Goal: Information Seeking & Learning: Learn about a topic

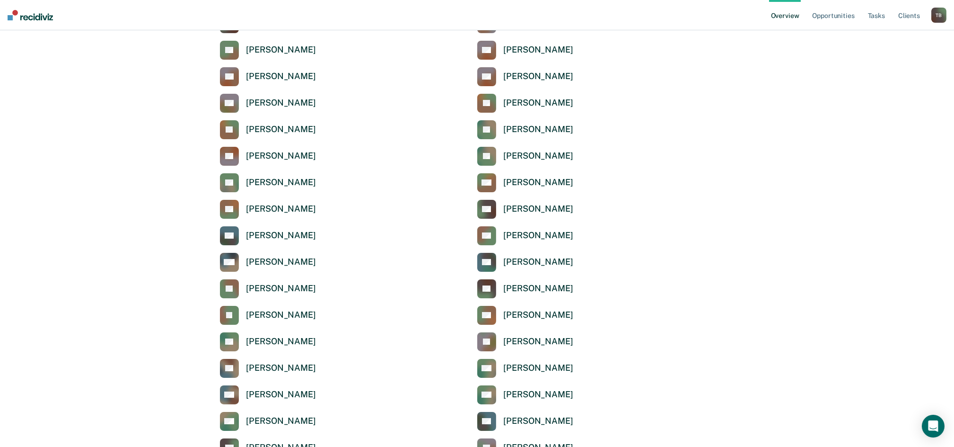
scroll to position [126, 0]
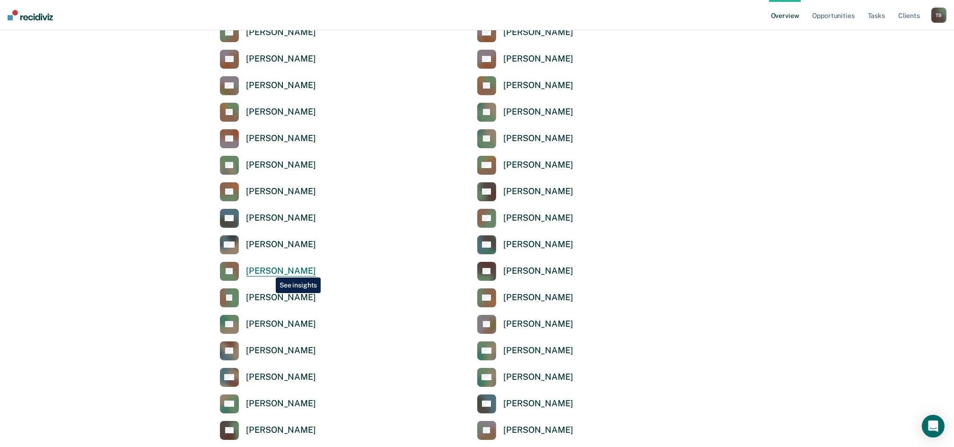
click at [269, 270] on div "[PERSON_NAME]" at bounding box center [282, 270] width 70 height 11
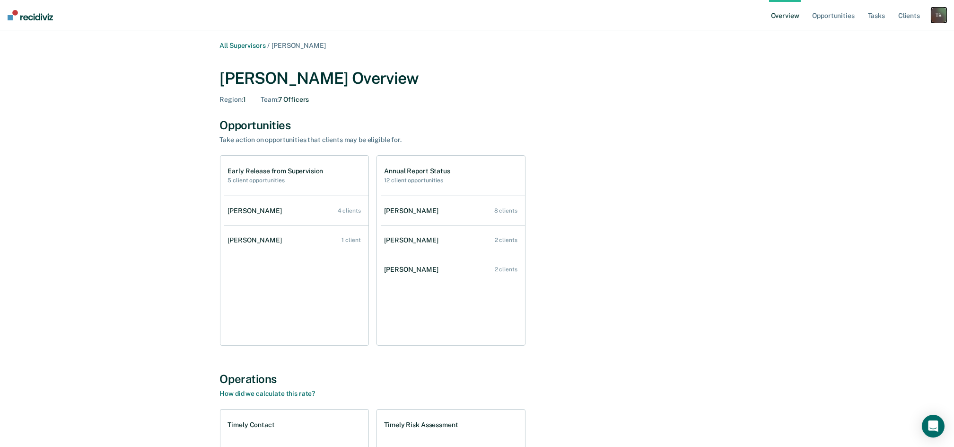
click at [944, 14] on div "T B" at bounding box center [939, 15] width 15 height 15
click at [938, 425] on icon "Open Intercom Messenger" at bounding box center [934, 426] width 12 height 12
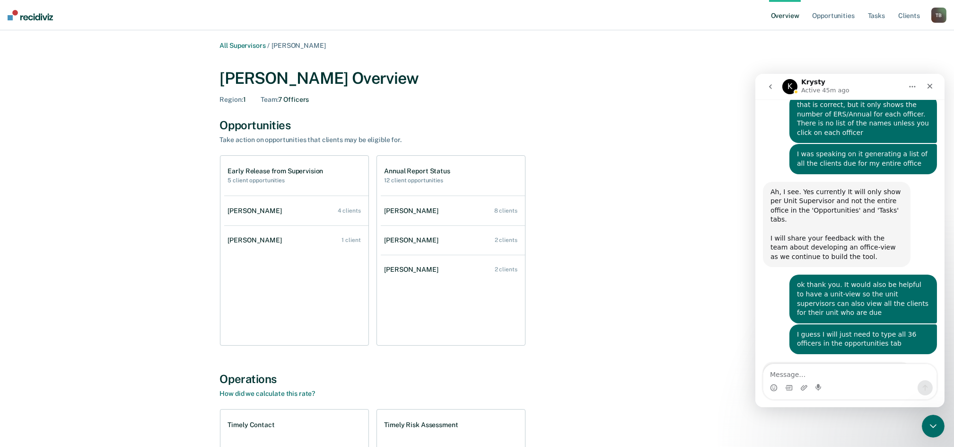
scroll to position [508, 0]
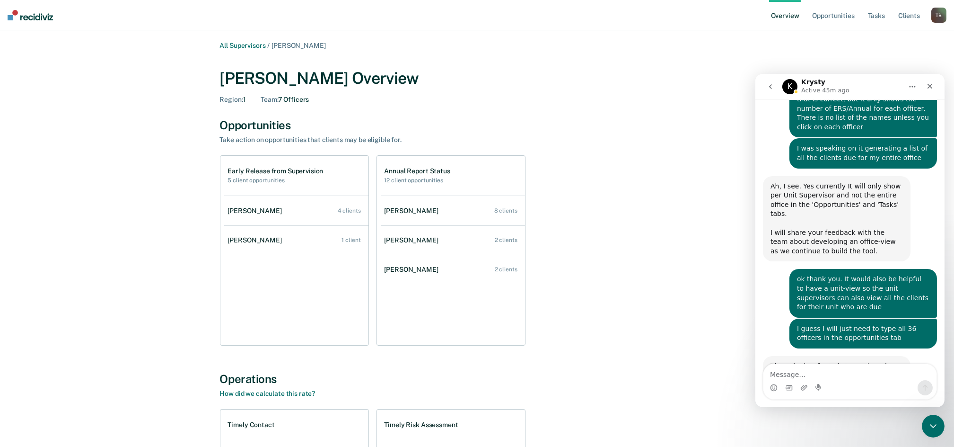
click at [816, 372] on textarea "Message…" at bounding box center [849, 372] width 173 height 16
type textarea "Question"
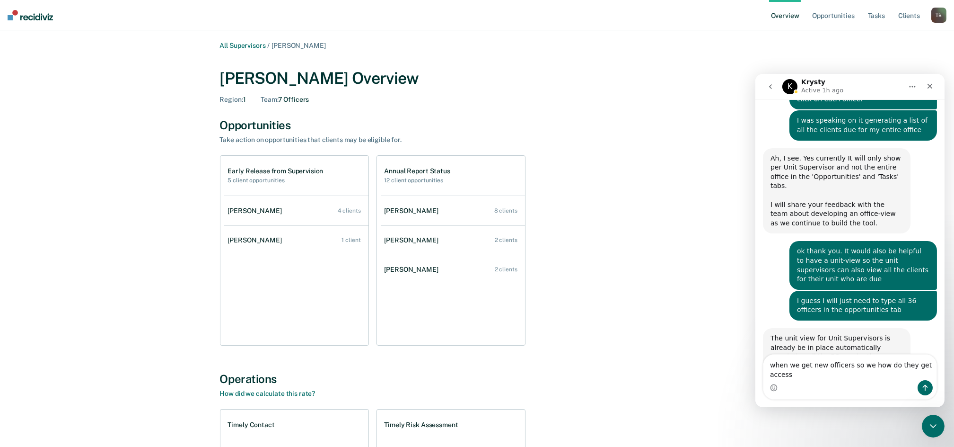
scroll to position [546, 0]
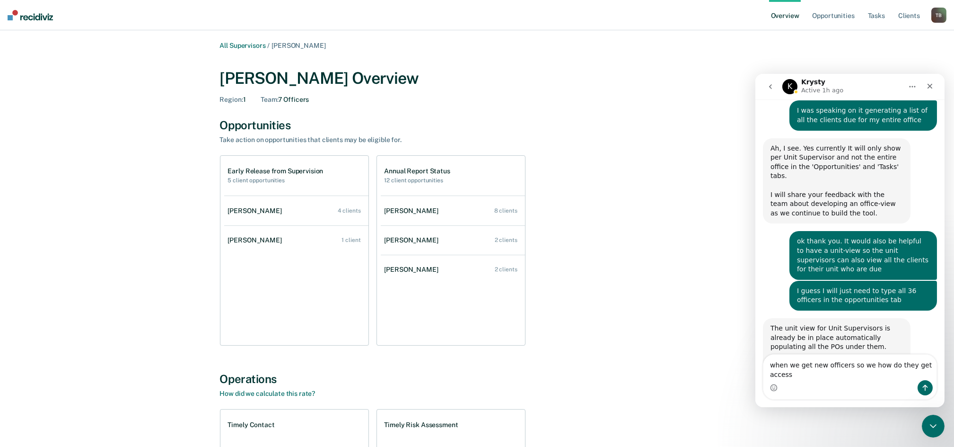
type textarea "when we get new officers so we how do they get access?"
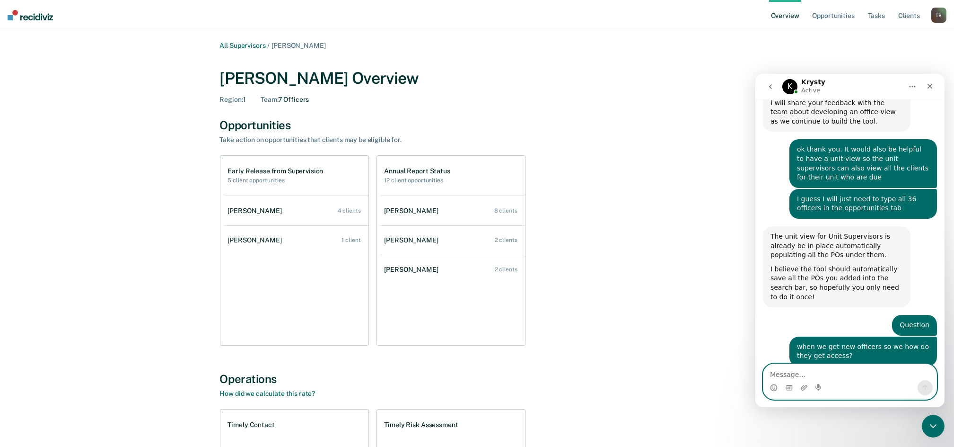
scroll to position [646, 0]
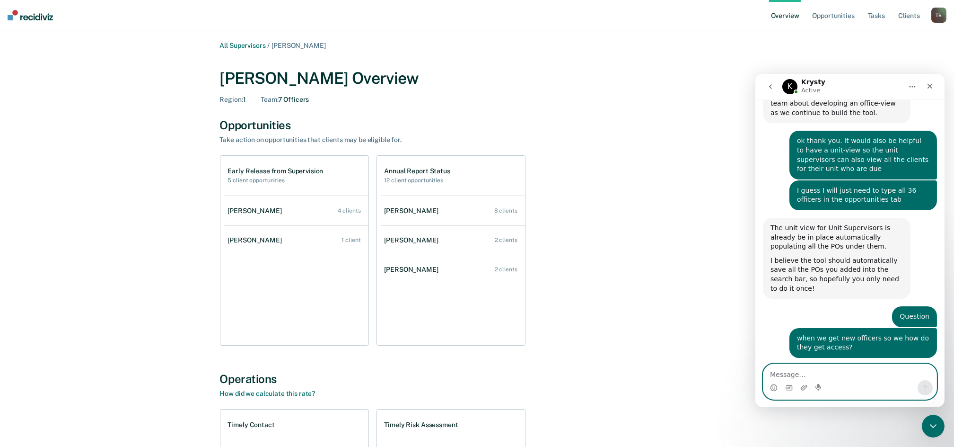
click at [804, 373] on textarea "Message…" at bounding box center [849, 372] width 173 height 16
type textarea "[PERSON_NAME]"
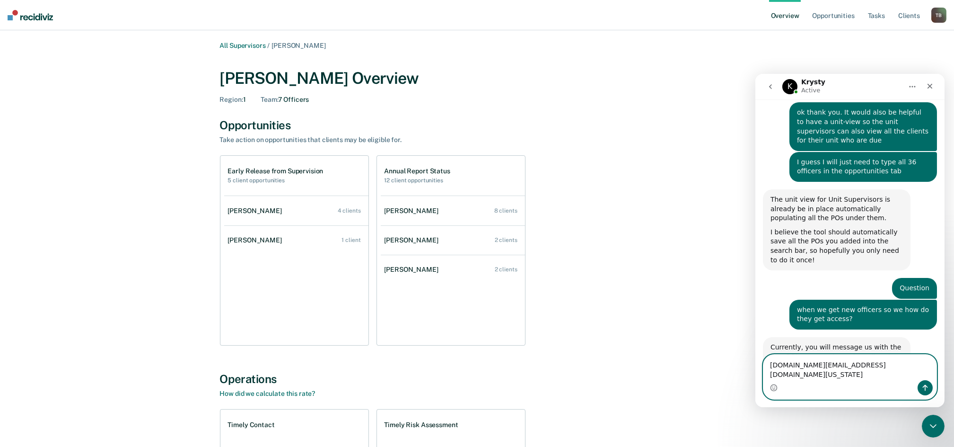
type textarea "[DOMAIN_NAME][EMAIL_ADDRESS][DOMAIN_NAME][US_STATE]"
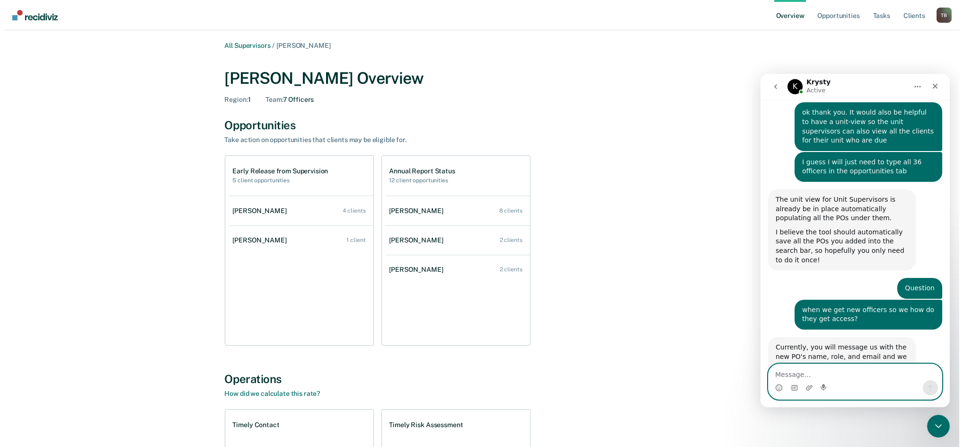
scroll to position [697, 0]
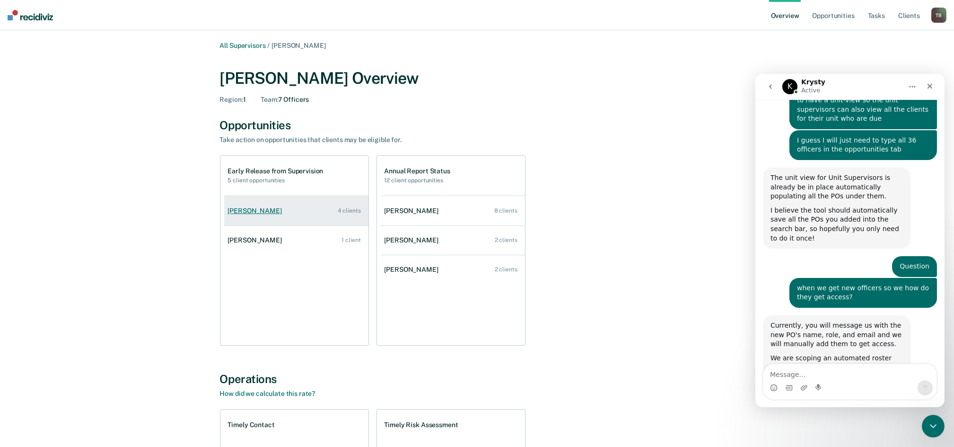
click at [269, 212] on div "[PERSON_NAME]" at bounding box center [257, 211] width 58 height 8
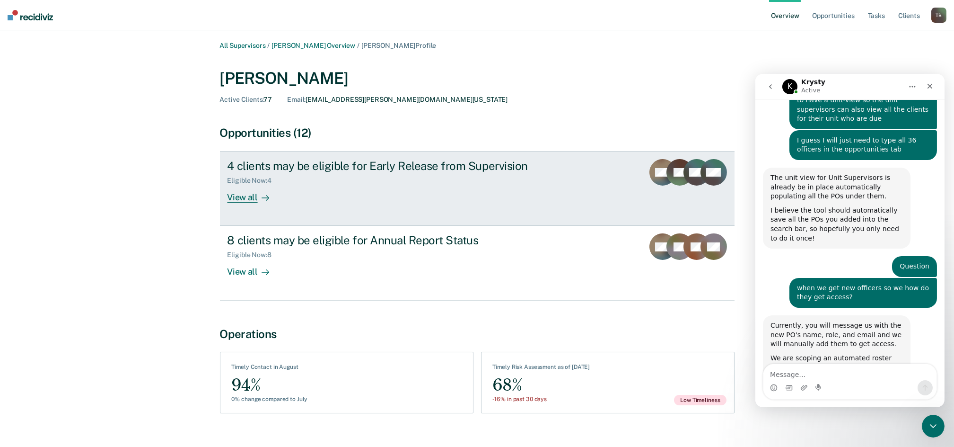
click at [248, 197] on div "View all" at bounding box center [254, 194] width 53 height 18
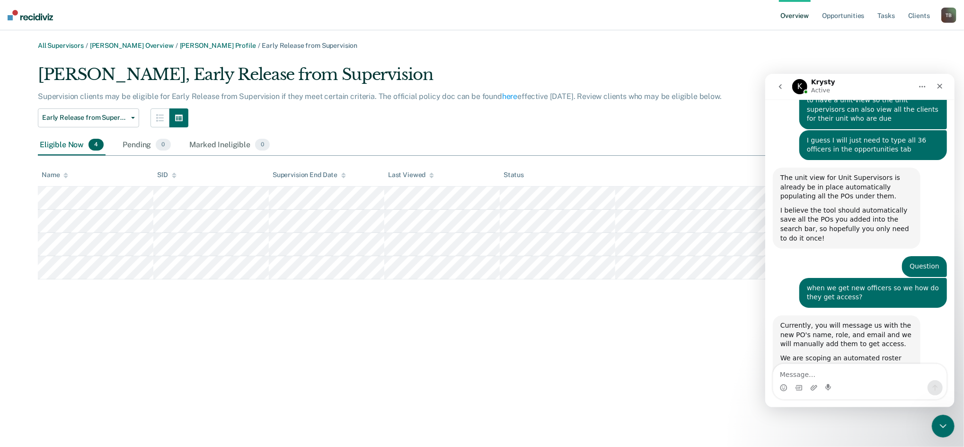
click at [775, 66] on div "[PERSON_NAME], Early Release from Supervision Supervision clients may be eligib…" at bounding box center [482, 172] width 888 height 215
click at [938, 83] on icon "Close" at bounding box center [940, 86] width 8 height 8
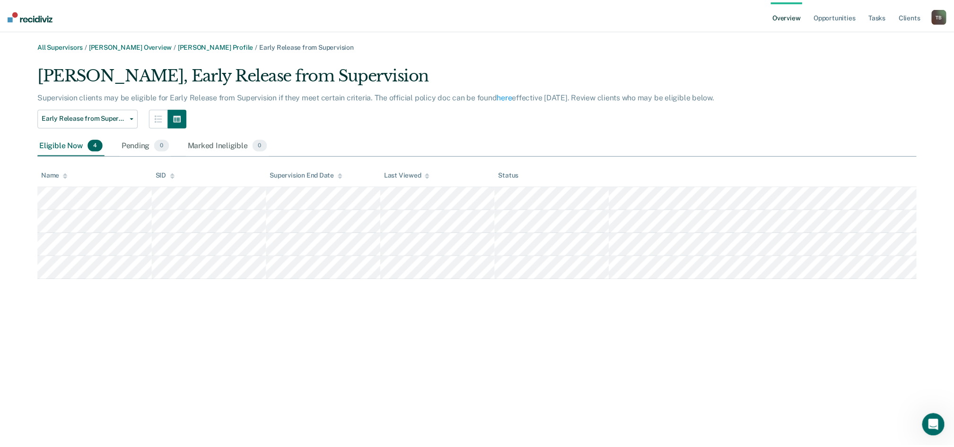
scroll to position [697, 0]
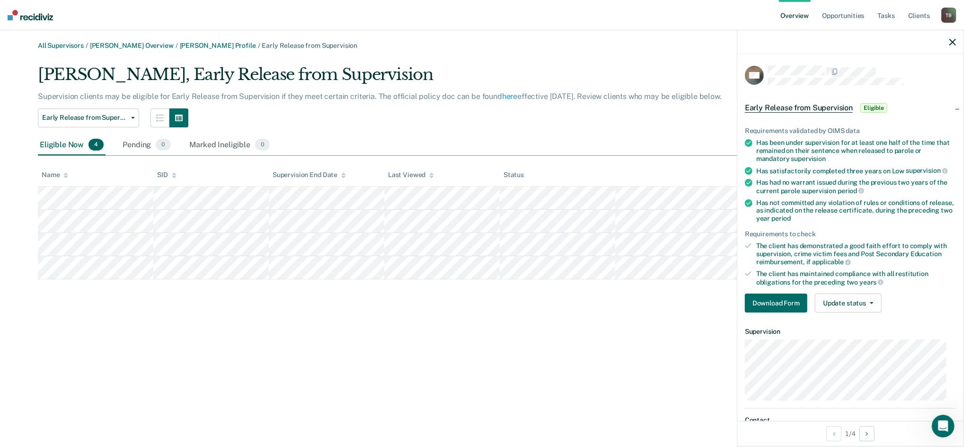
click at [951, 46] on div at bounding box center [850, 42] width 226 height 24
click at [956, 40] on div at bounding box center [850, 42] width 226 height 24
click at [952, 43] on icon "button" at bounding box center [952, 42] width 7 height 7
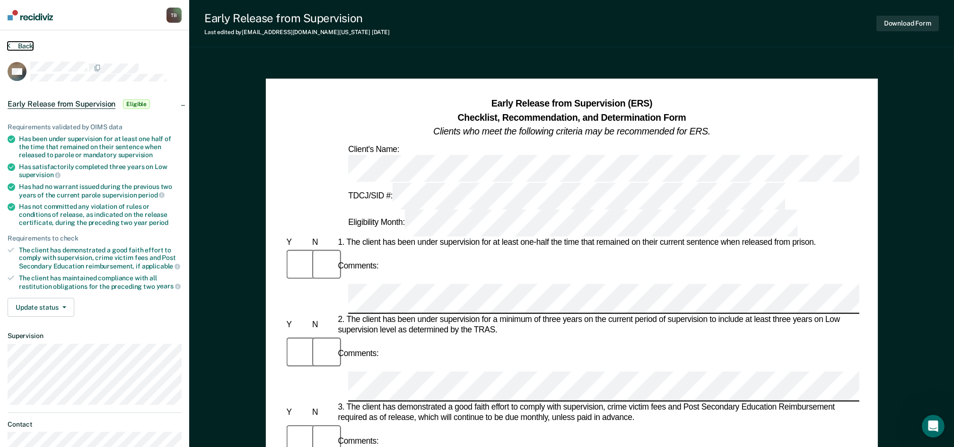
click at [21, 49] on button "Back" at bounding box center [21, 46] width 26 height 9
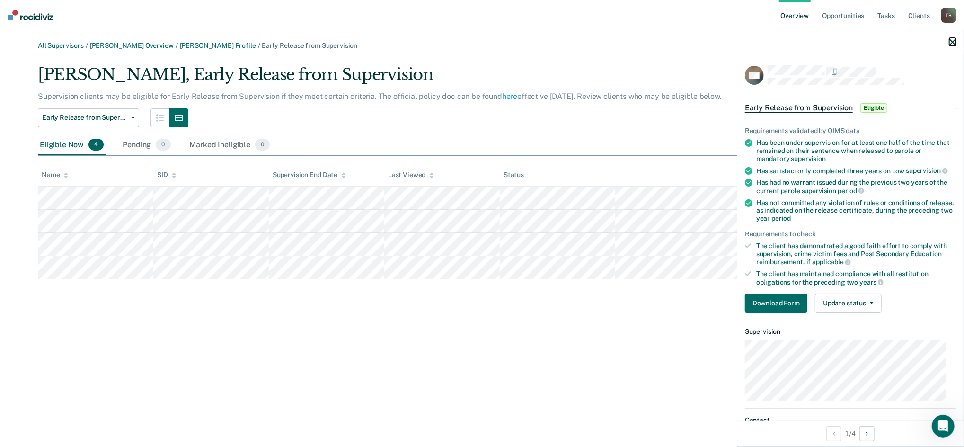
click at [954, 41] on icon "button" at bounding box center [952, 42] width 7 height 7
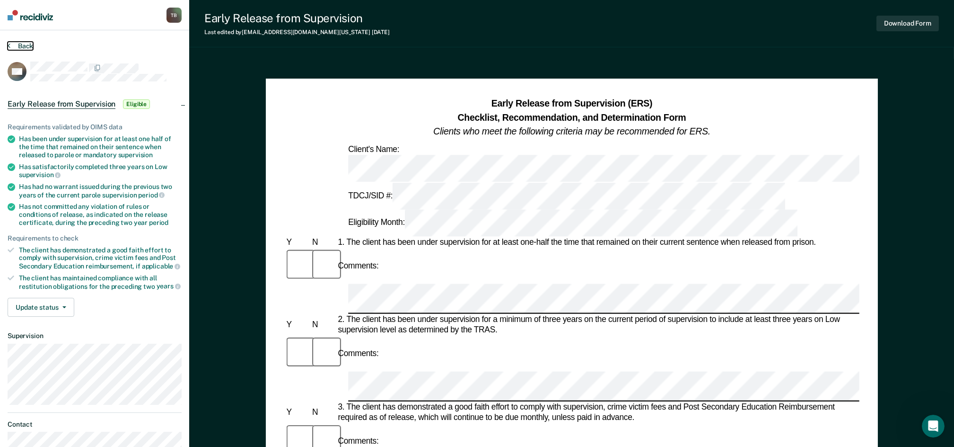
click at [25, 44] on button "Back" at bounding box center [21, 46] width 26 height 9
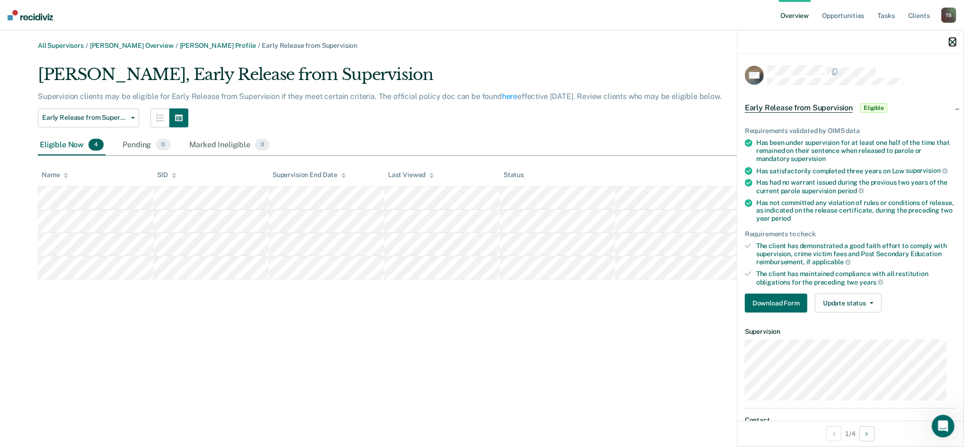
click at [951, 43] on icon "button" at bounding box center [952, 42] width 7 height 7
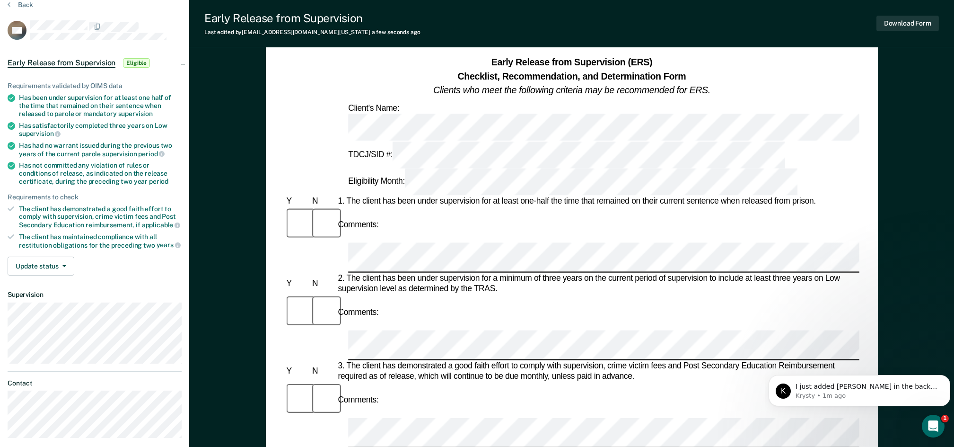
scroll to position [63, 0]
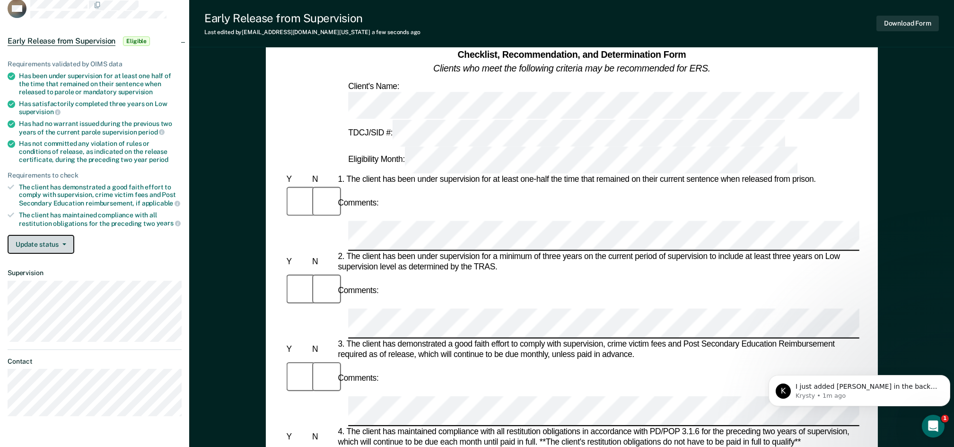
click at [61, 243] on span "button" at bounding box center [63, 244] width 8 height 2
click at [88, 235] on div "Update status [PERSON_NAME] Mark Ineligible" at bounding box center [95, 244] width 174 height 19
click at [62, 243] on icon "button" at bounding box center [64, 244] width 4 height 2
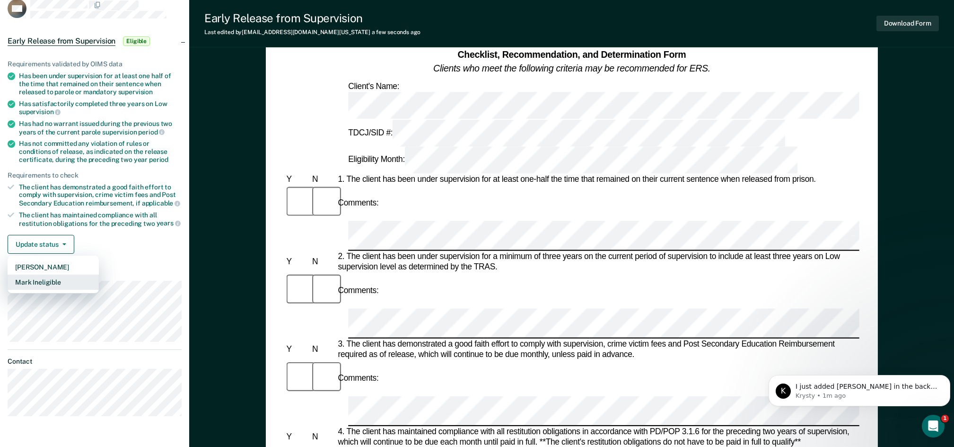
click at [56, 276] on button "Mark Ineligible" at bounding box center [53, 281] width 91 height 15
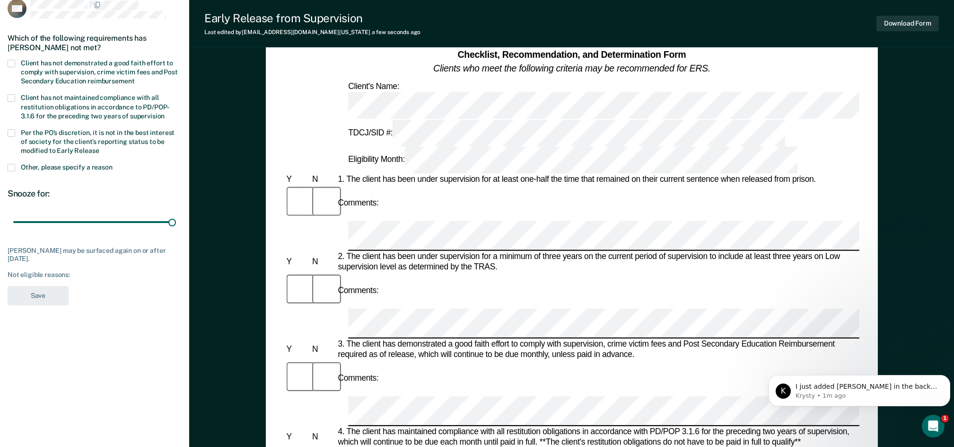
drag, startPoint x: 67, startPoint y: 221, endPoint x: 179, endPoint y: 215, distance: 111.9
type input "90"
click at [172, 217] on input "range" at bounding box center [94, 221] width 163 height 17
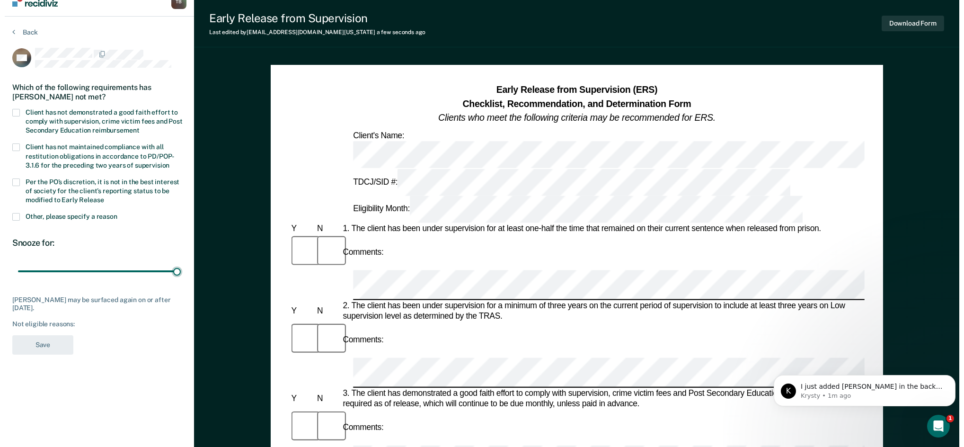
scroll to position [0, 0]
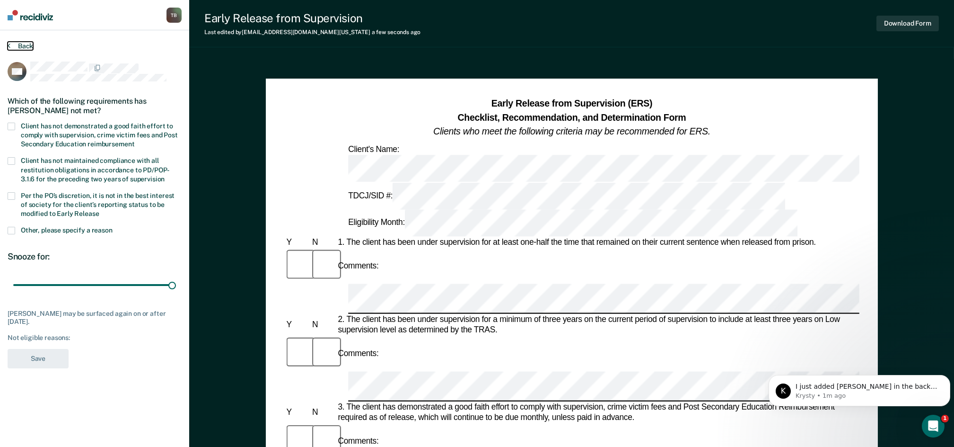
click at [24, 45] on button "Back" at bounding box center [21, 46] width 26 height 9
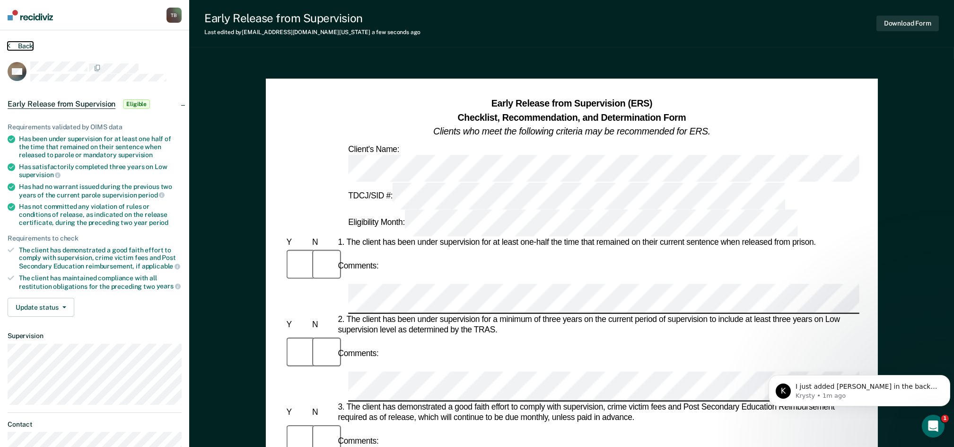
click at [19, 46] on button "Back" at bounding box center [21, 46] width 26 height 9
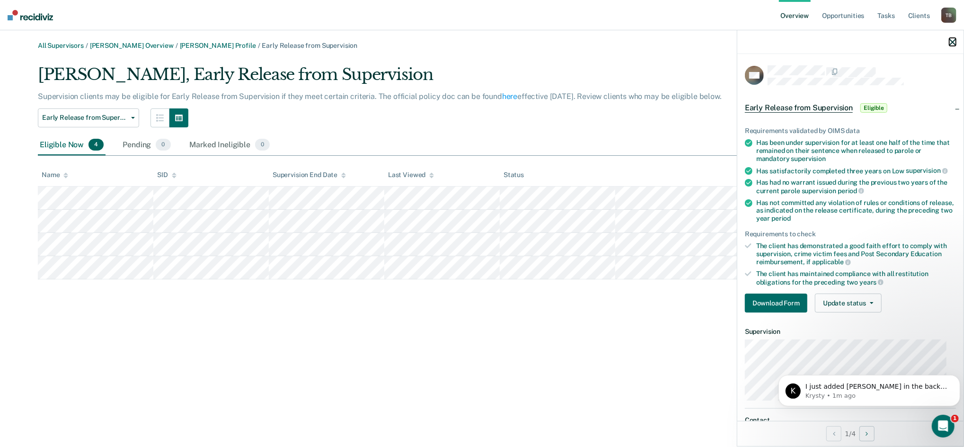
drag, startPoint x: 952, startPoint y: 43, endPoint x: 963, endPoint y: 44, distance: 11.5
click at [952, 43] on icon "button" at bounding box center [952, 42] width 7 height 7
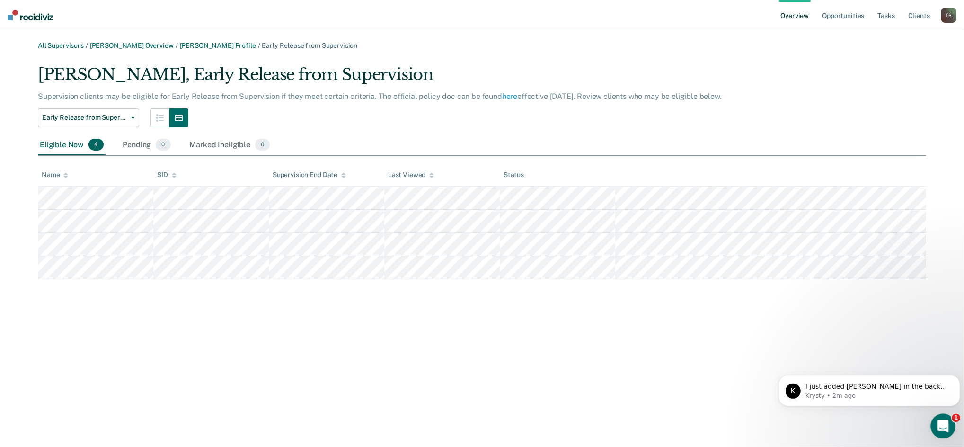
click at [941, 426] on icon "Open Intercom Messenger" at bounding box center [941, 425] width 7 height 8
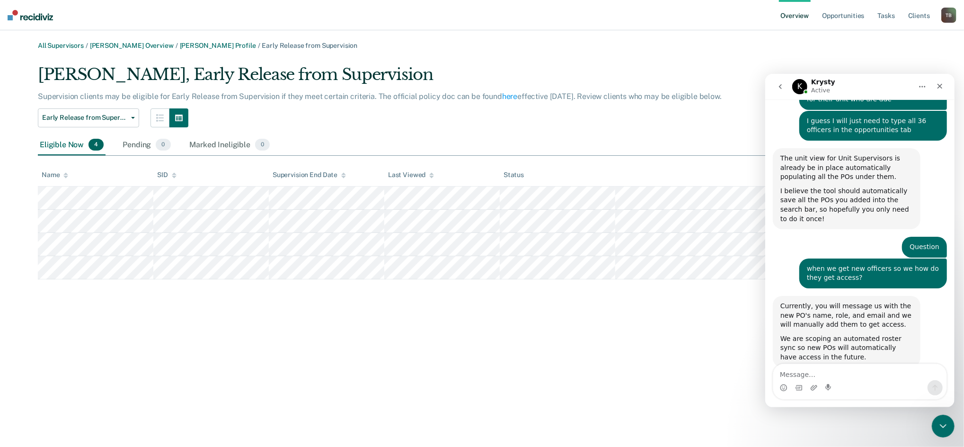
scroll to position [750, 0]
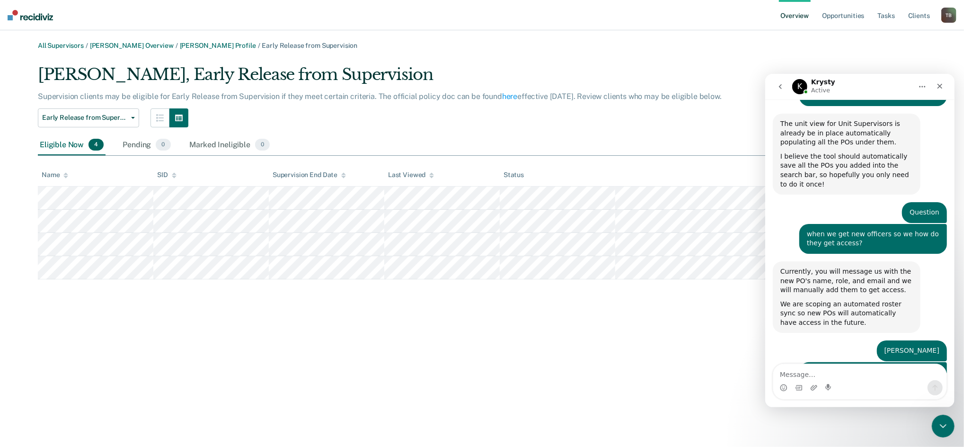
click at [780, 82] on icon "go back" at bounding box center [780, 86] width 8 height 8
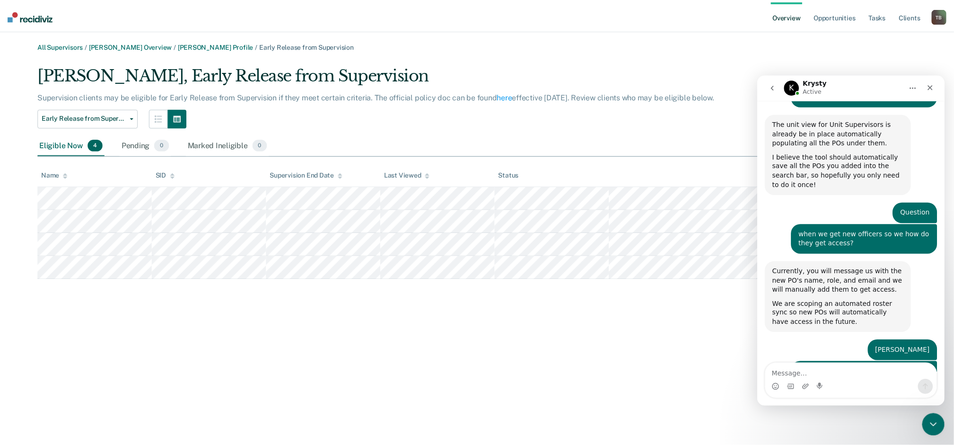
scroll to position [0, 0]
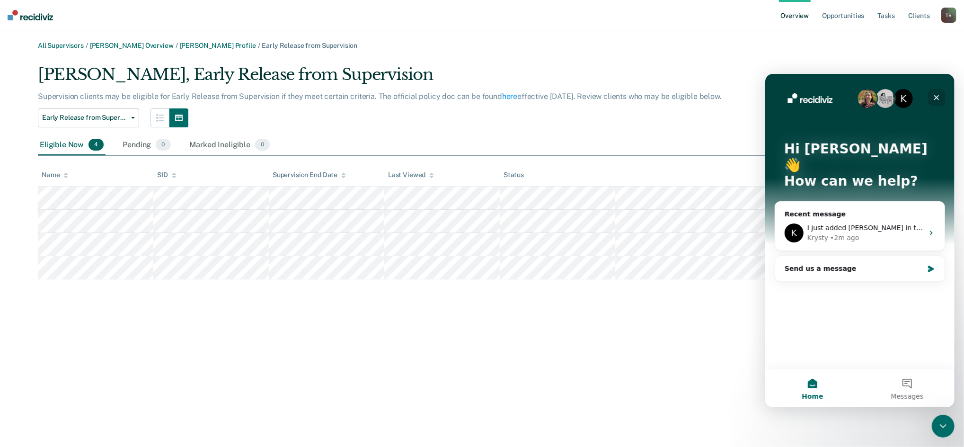
click at [932, 93] on div "Close" at bounding box center [936, 96] width 17 height 17
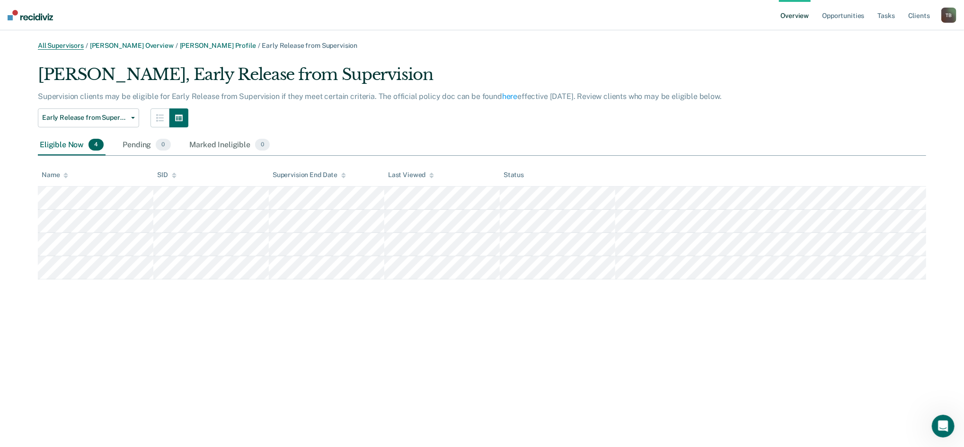
click at [70, 43] on link "All Supervisors" at bounding box center [61, 46] width 46 height 8
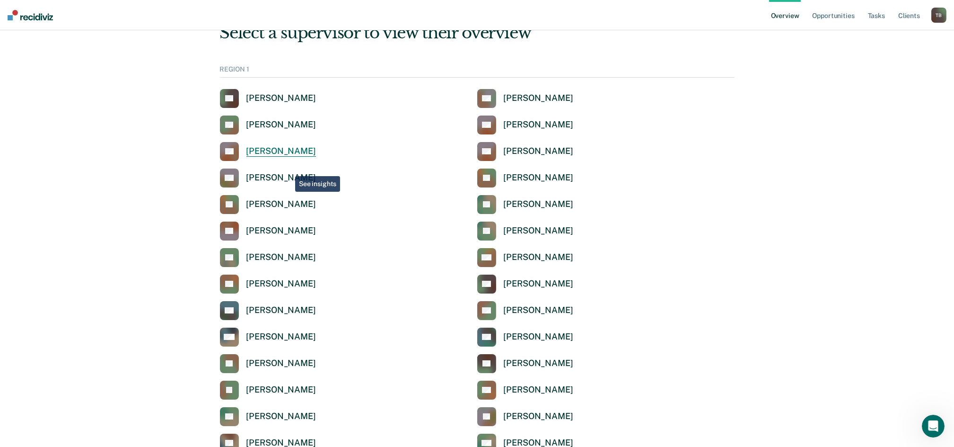
scroll to position [63, 0]
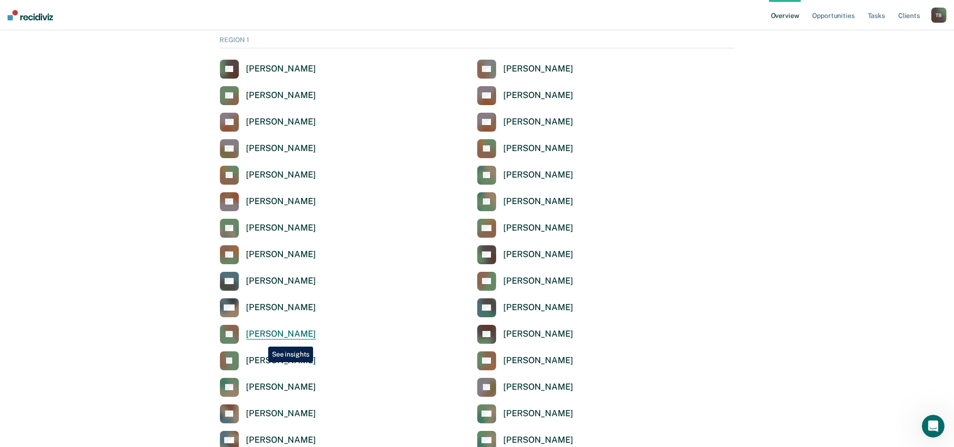
click at [260, 338] on div "[PERSON_NAME]" at bounding box center [282, 333] width 70 height 11
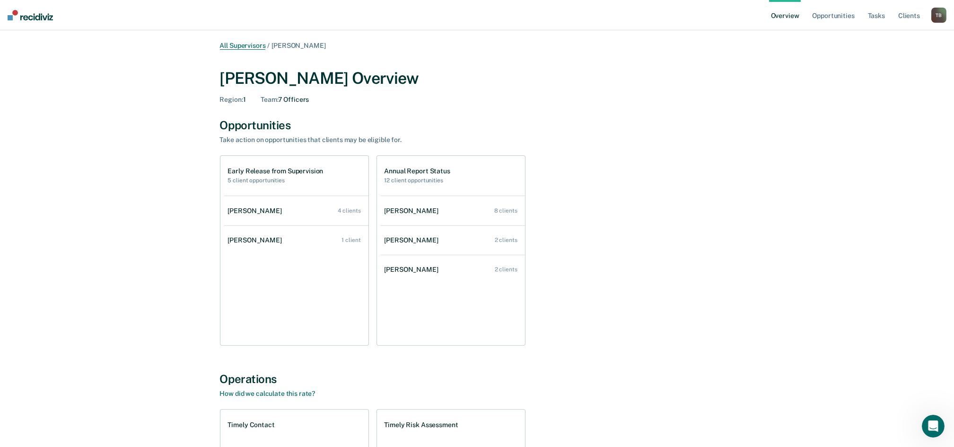
click at [251, 47] on link "All Supervisors" at bounding box center [243, 46] width 46 height 8
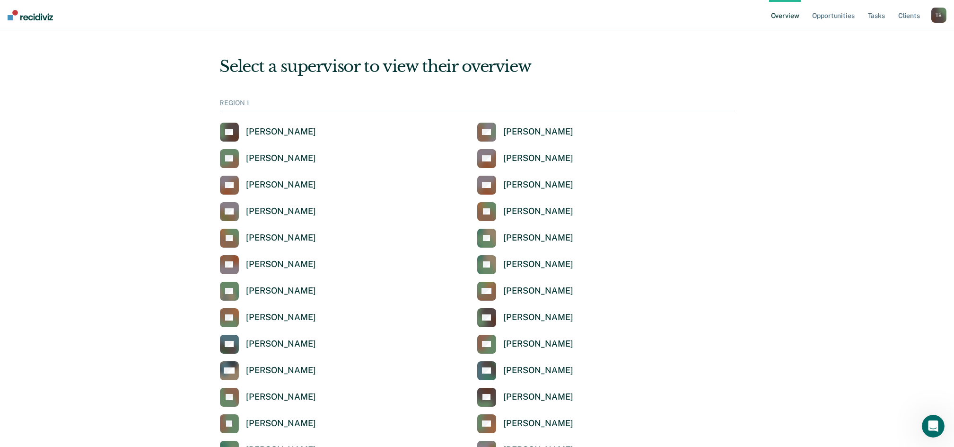
scroll to position [63, 0]
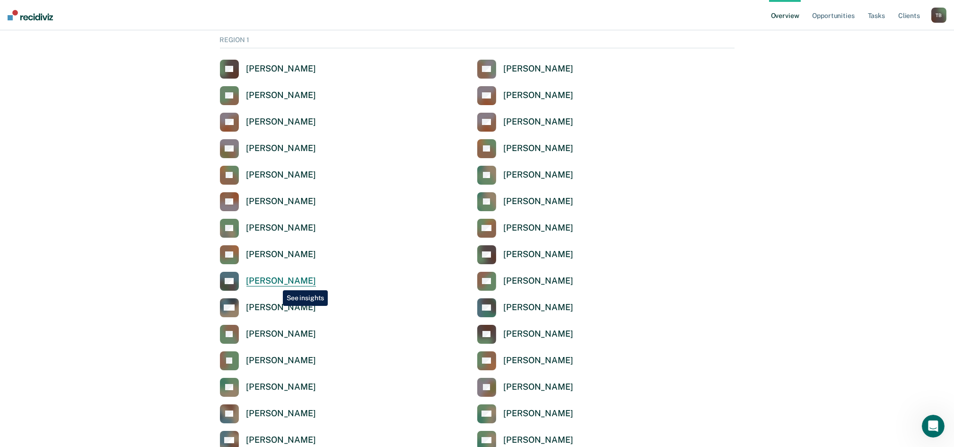
click at [276, 283] on div "[PERSON_NAME]" at bounding box center [282, 280] width 70 height 11
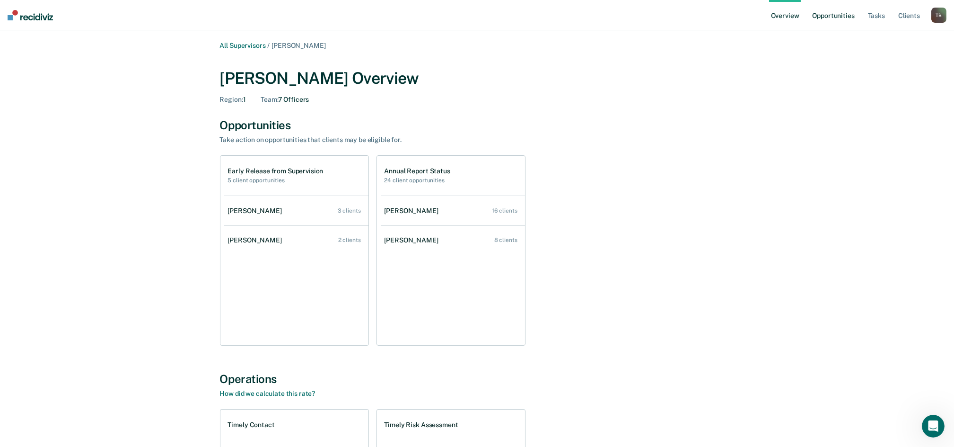
click at [831, 11] on link "Opportunities" at bounding box center [834, 15] width 46 height 30
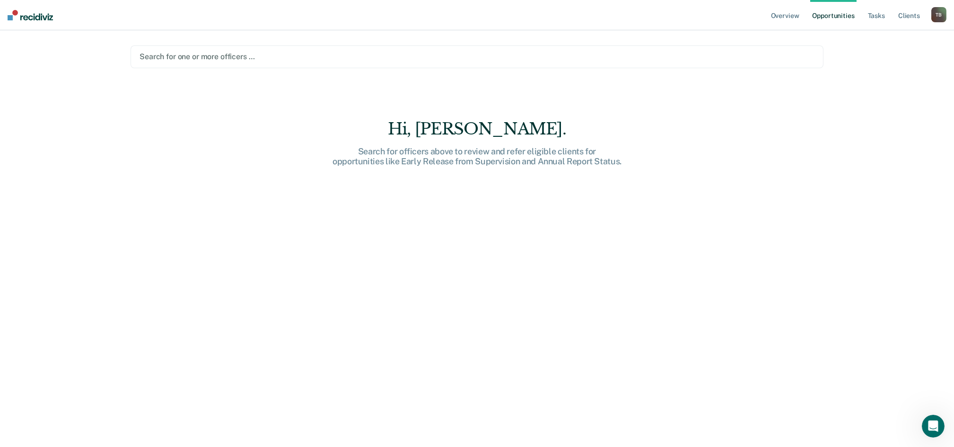
click at [215, 58] on div at bounding box center [477, 56] width 675 height 11
click at [249, 57] on div at bounding box center [477, 56] width 675 height 11
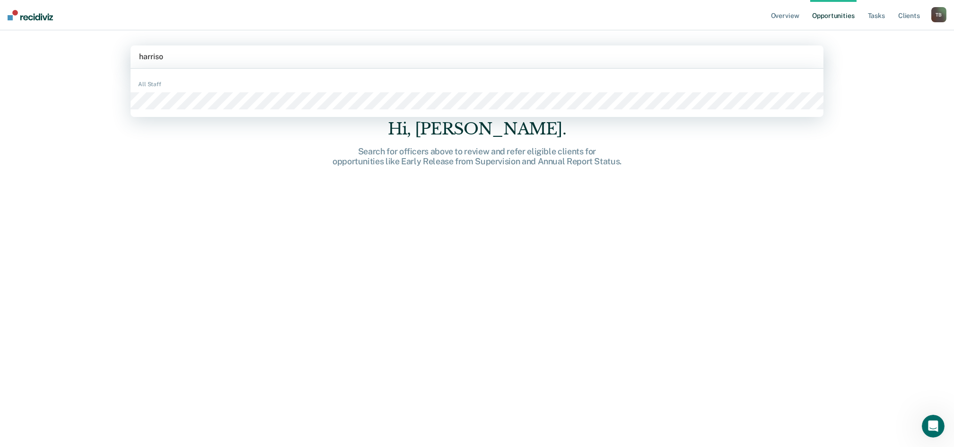
type input "[PERSON_NAME]"
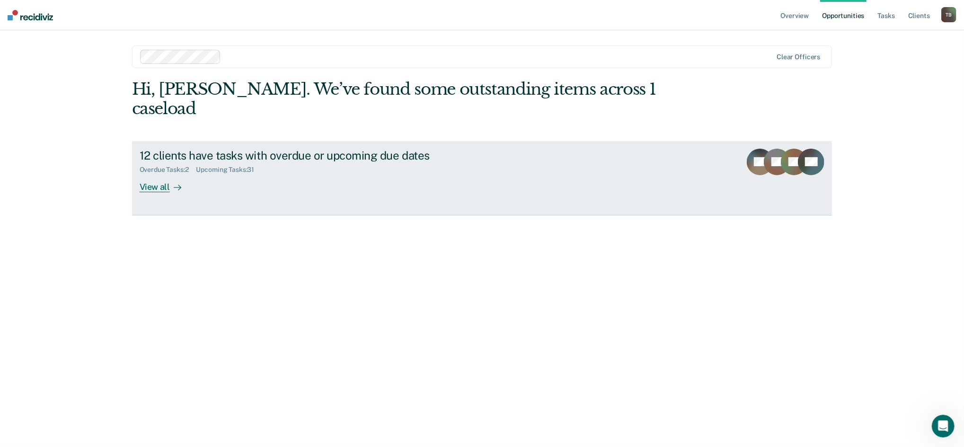
click at [154, 174] on div "View all" at bounding box center [166, 183] width 53 height 18
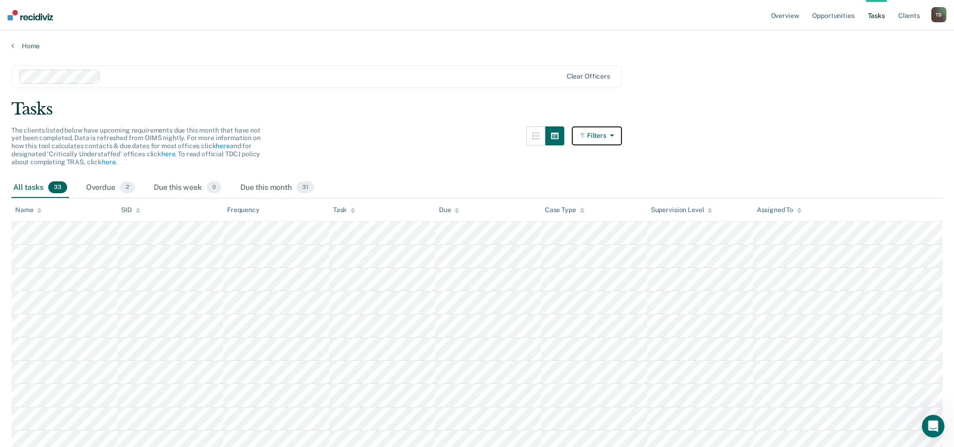
click at [603, 132] on button "Filters" at bounding box center [597, 135] width 50 height 19
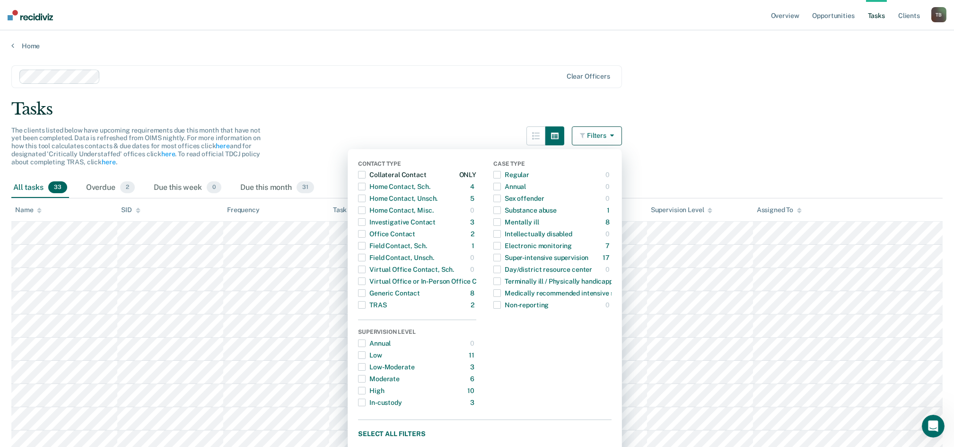
click at [366, 175] on span "button" at bounding box center [362, 175] width 8 height 8
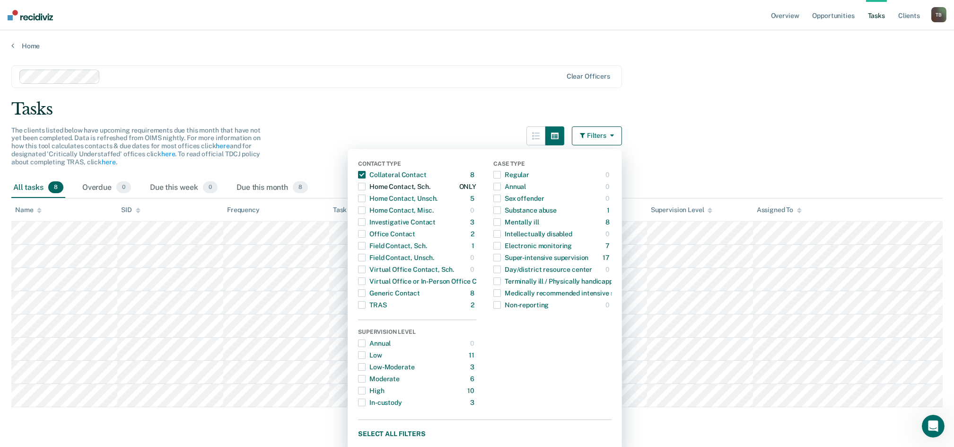
click at [366, 186] on span "button" at bounding box center [362, 187] width 8 height 8
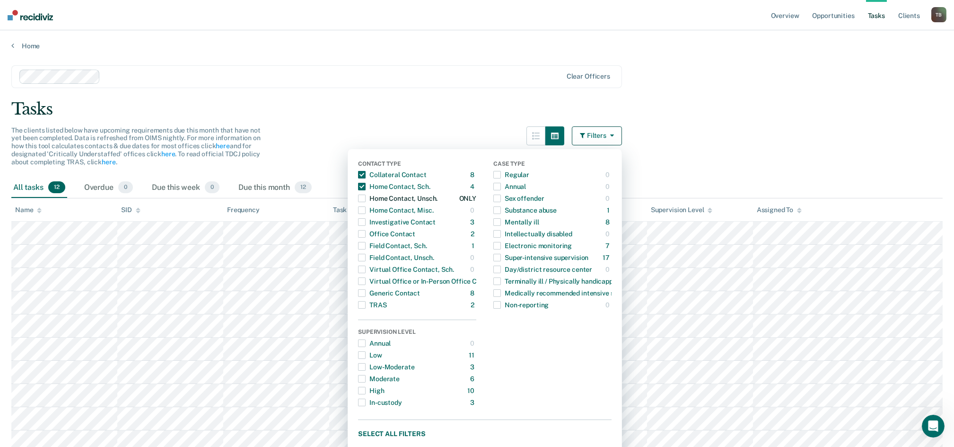
click at [366, 199] on span "button" at bounding box center [362, 198] width 8 height 8
click at [366, 221] on span "button" at bounding box center [362, 222] width 8 height 8
click at [366, 233] on span "button" at bounding box center [362, 234] width 8 height 8
click at [365, 245] on span "button" at bounding box center [362, 246] width 8 height 8
click at [366, 293] on span "button" at bounding box center [362, 293] width 8 height 8
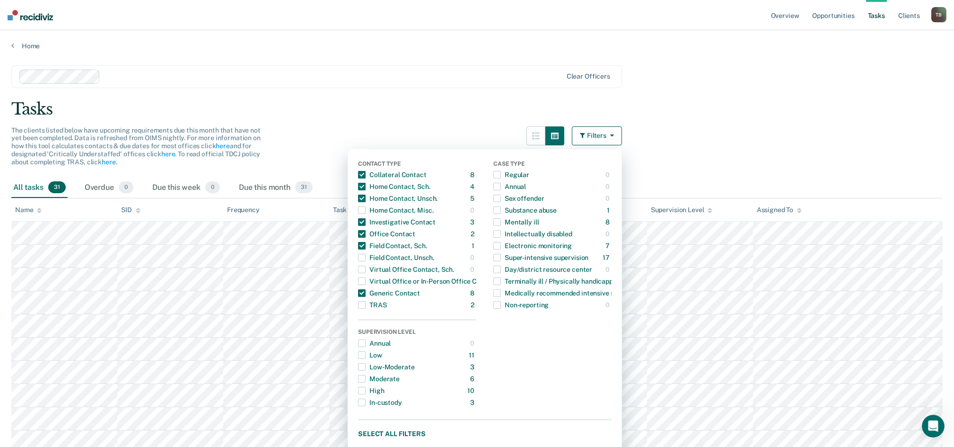
click at [483, 104] on div "Tasks" at bounding box center [477, 108] width 932 height 19
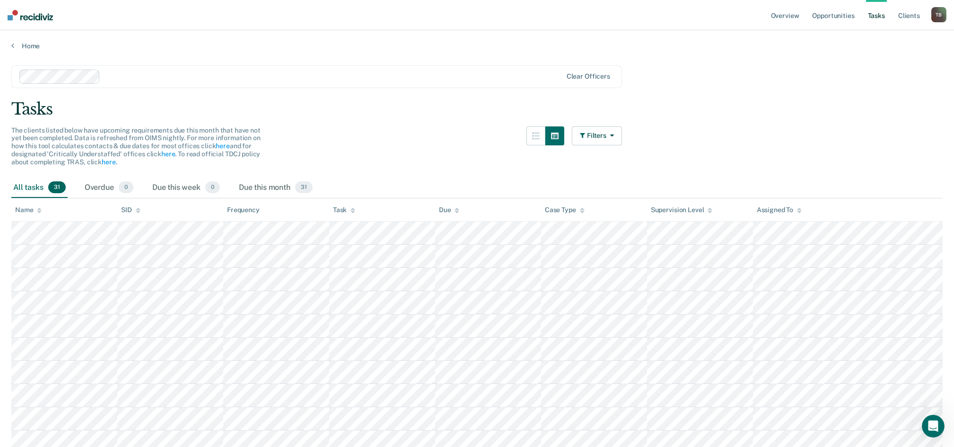
click at [456, 208] on icon at bounding box center [457, 210] width 5 height 6
click at [353, 209] on icon at bounding box center [353, 208] width 5 height 2
click at [353, 208] on icon at bounding box center [353, 208] width 5 height 2
click at [353, 212] on icon at bounding box center [353, 212] width 5 height 2
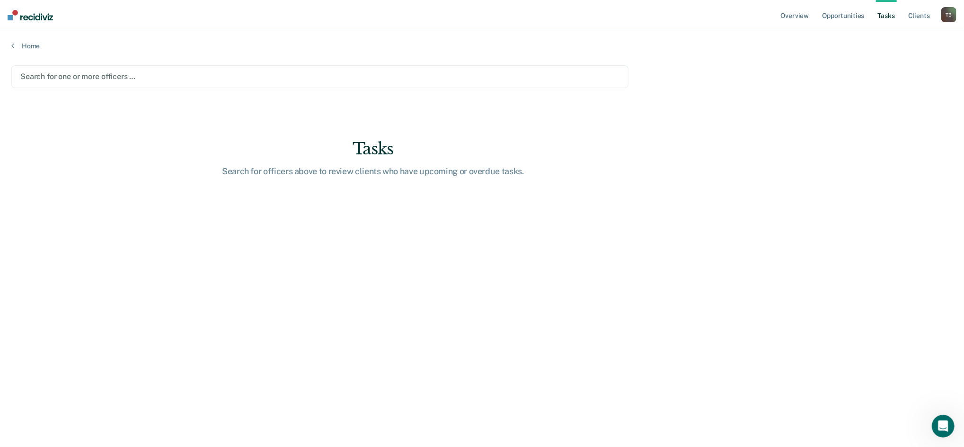
click at [60, 76] on div at bounding box center [319, 76] width 599 height 11
click at [841, 14] on link "Opportunities" at bounding box center [843, 15] width 46 height 30
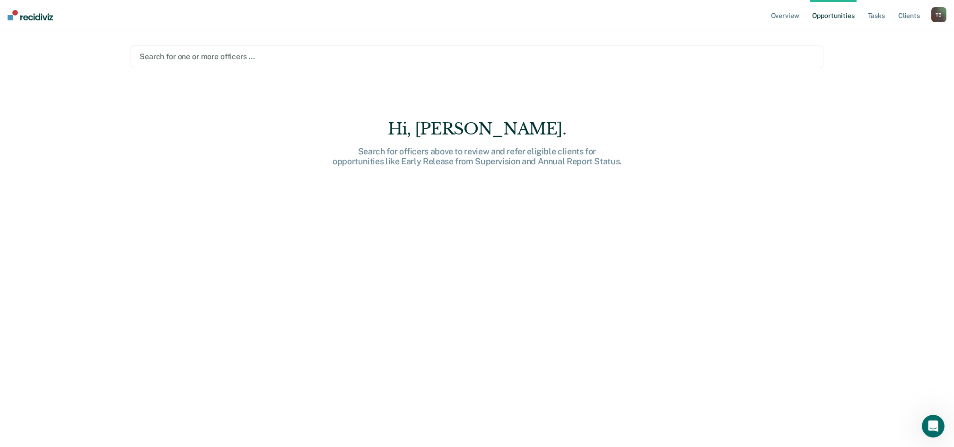
click at [237, 59] on div at bounding box center [477, 56] width 675 height 11
click at [233, 55] on div at bounding box center [477, 56] width 675 height 11
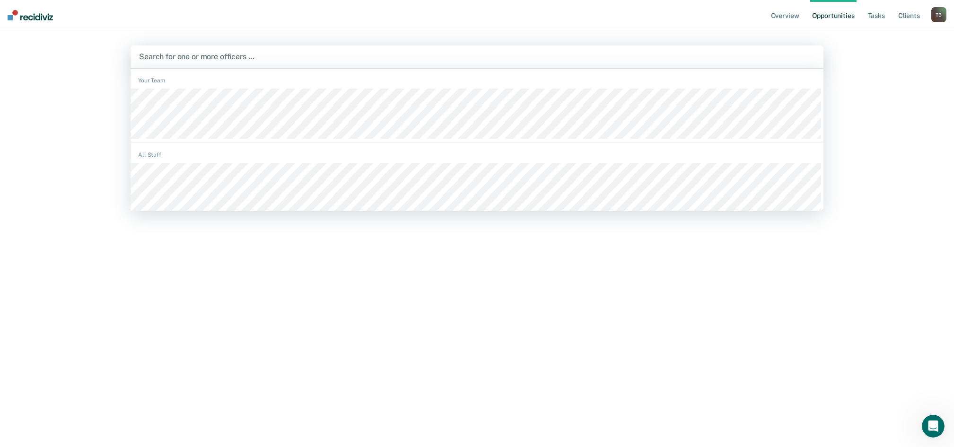
click at [250, 59] on div at bounding box center [477, 56] width 676 height 11
click at [250, 58] on div at bounding box center [477, 56] width 676 height 11
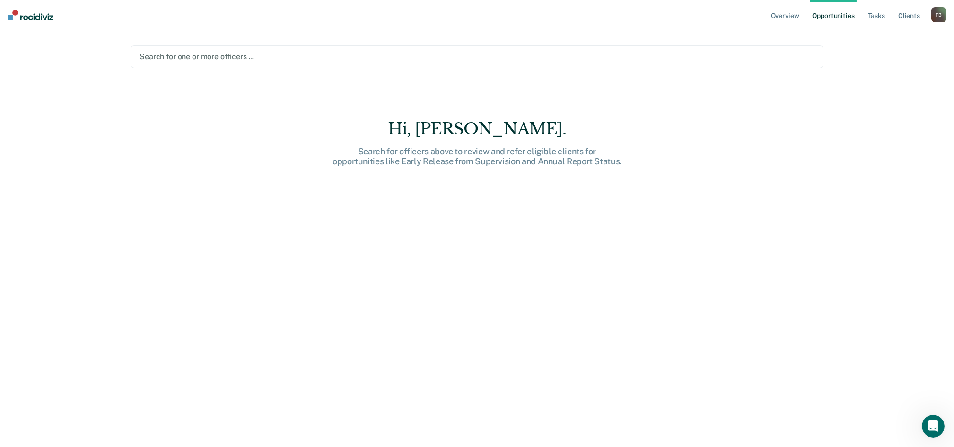
click at [204, 60] on div at bounding box center [477, 56] width 675 height 11
type input "g"
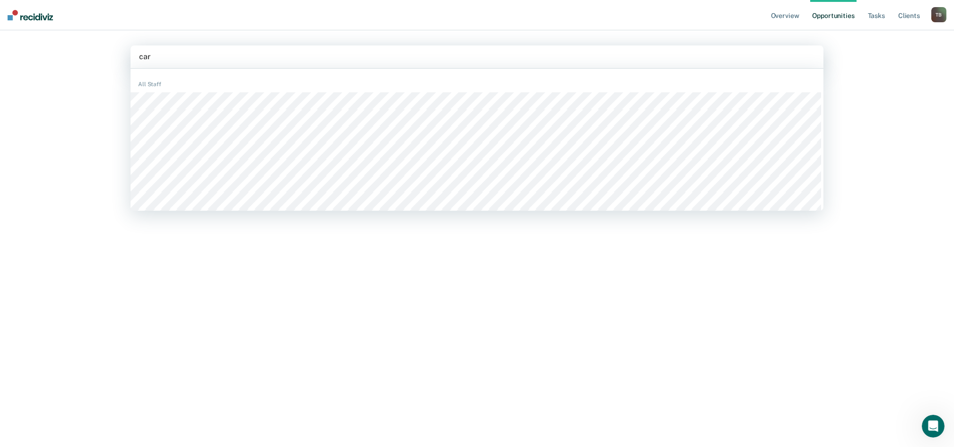
type input "carp"
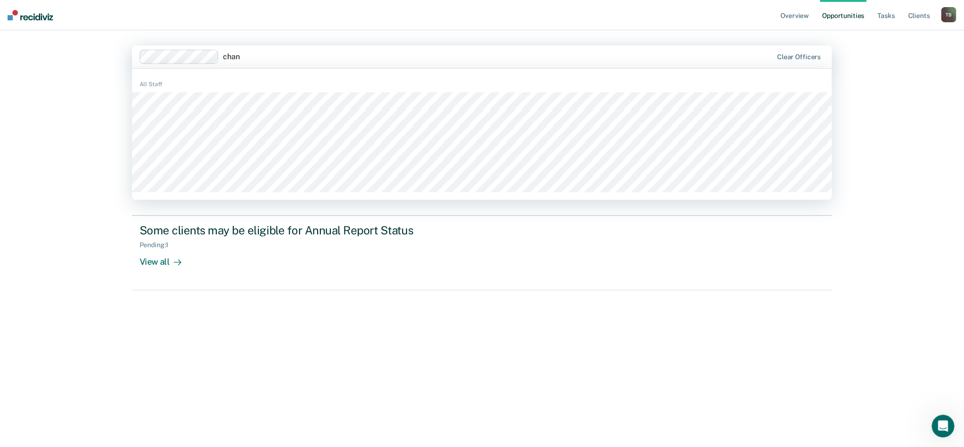
type input "[PERSON_NAME]"
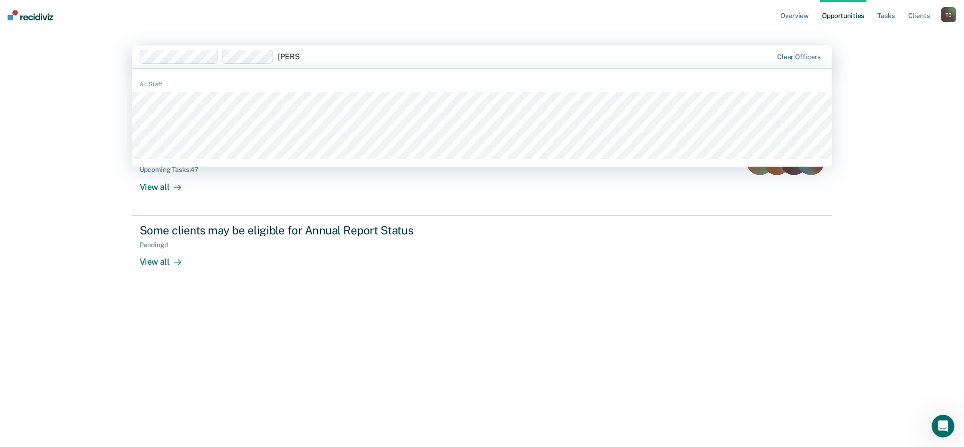
type input "[PERSON_NAME]"
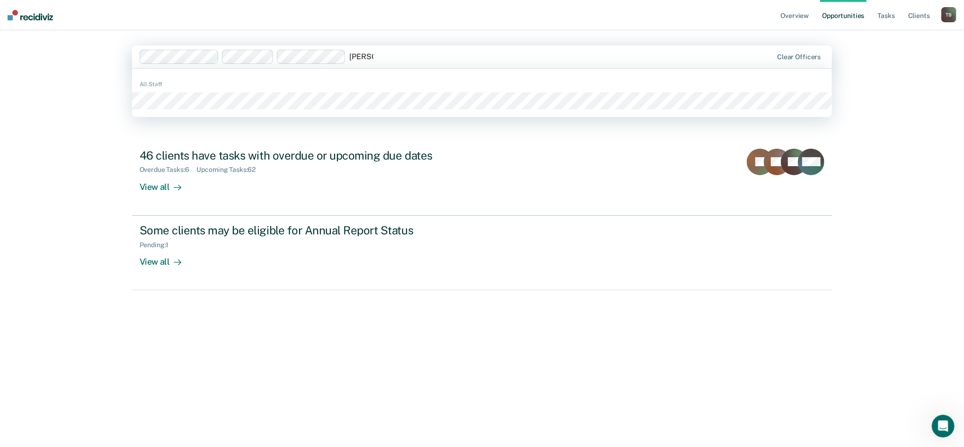
type input "[PERSON_NAME]"
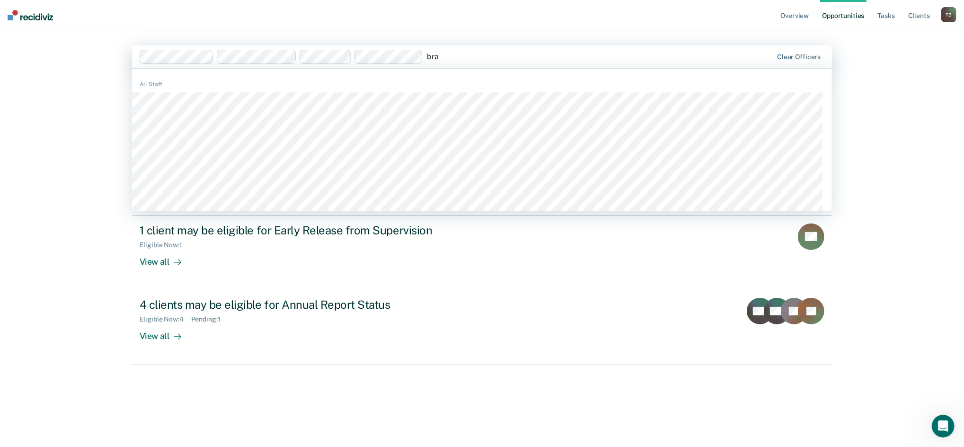
type input "braq"
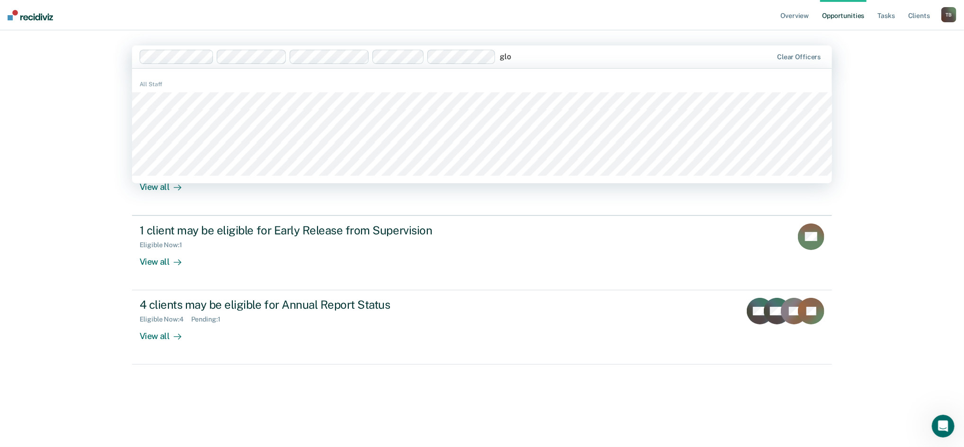
type input "glos"
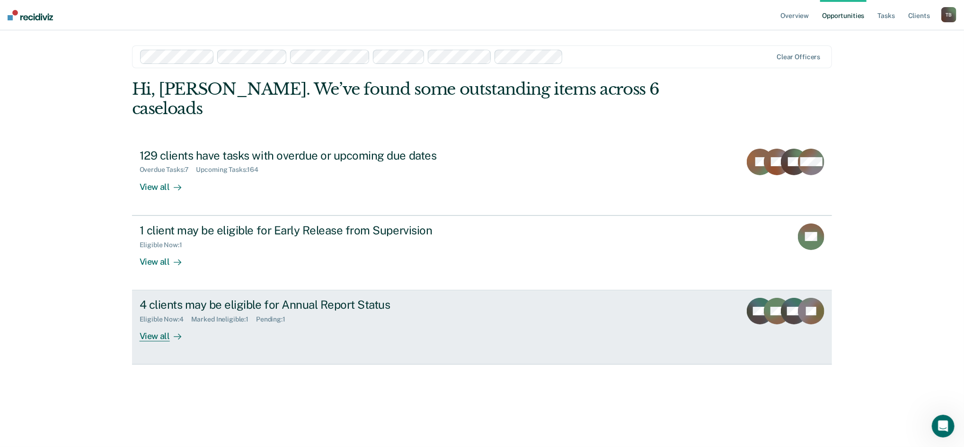
click at [155, 323] on div "View all" at bounding box center [166, 332] width 53 height 18
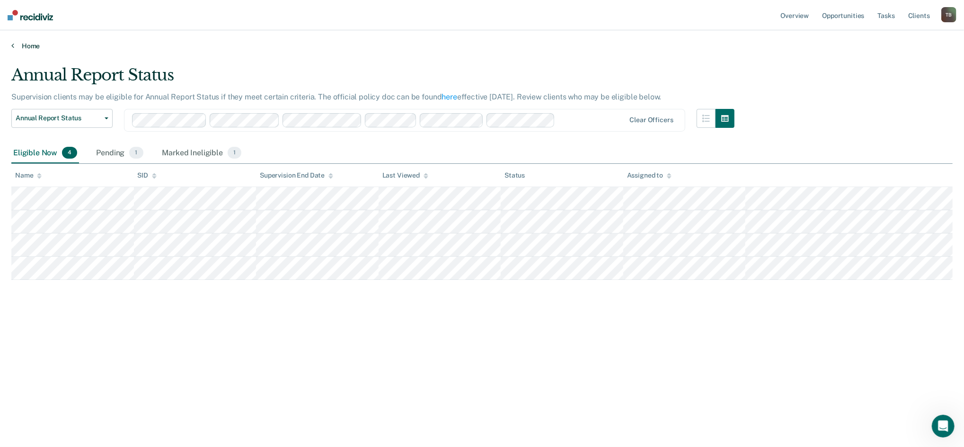
click at [32, 47] on link "Home" at bounding box center [481, 46] width 941 height 9
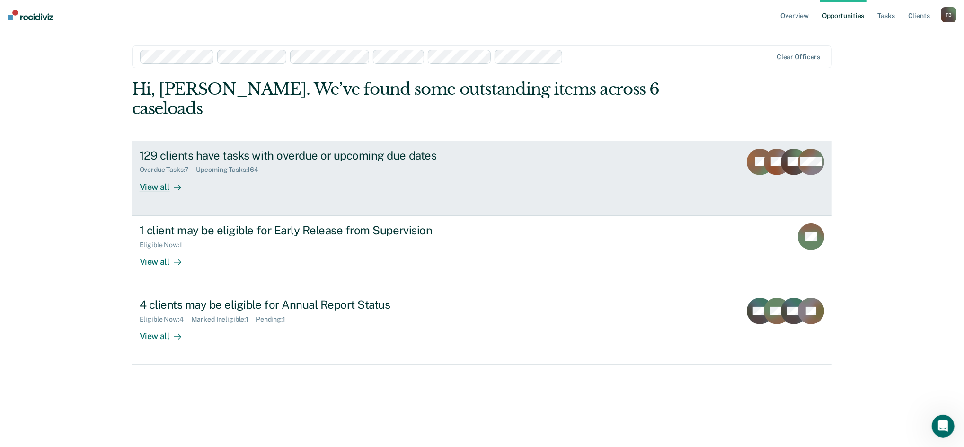
click at [155, 174] on div "View all" at bounding box center [166, 183] width 53 height 18
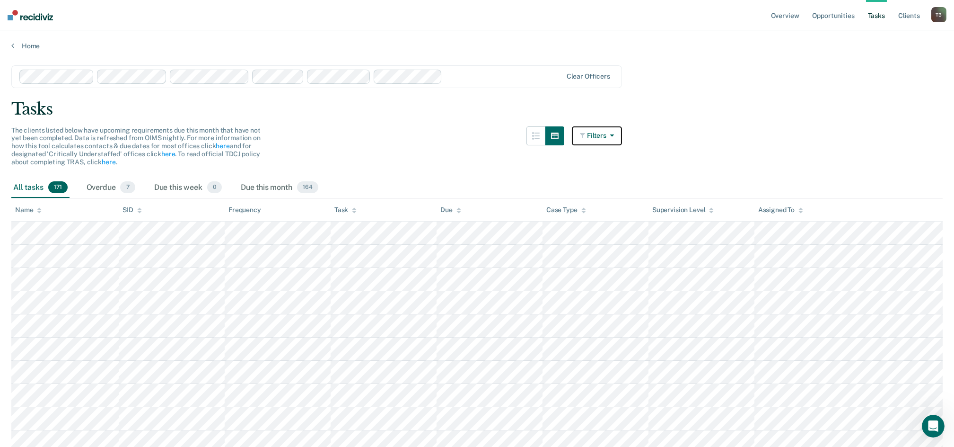
click at [587, 138] on icon "button" at bounding box center [583, 135] width 7 height 7
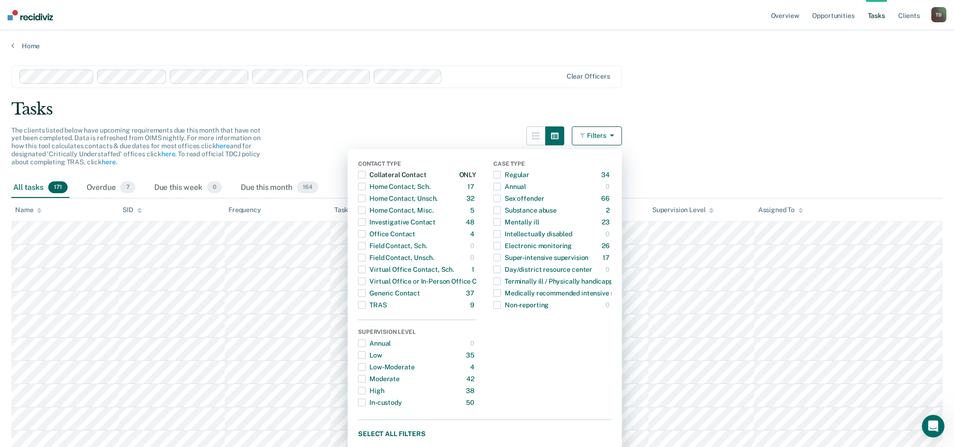
click at [366, 174] on span "button" at bounding box center [362, 175] width 8 height 8
click at [365, 186] on span "button" at bounding box center [362, 187] width 8 height 8
click at [366, 198] on span "button" at bounding box center [362, 198] width 8 height 8
drag, startPoint x: 366, startPoint y: 210, endPoint x: 383, endPoint y: 212, distance: 17.2
click at [366, 210] on span "button" at bounding box center [362, 210] width 8 height 8
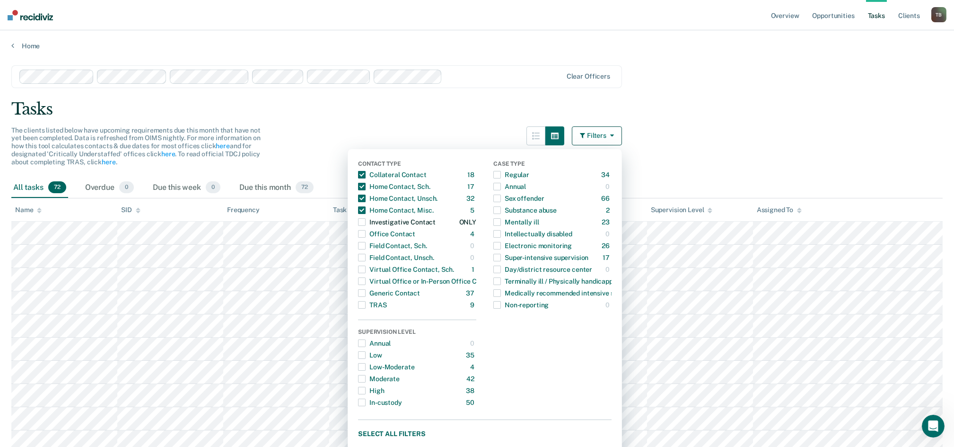
click at [364, 219] on div "Contact Type Collateral Contact 18 ONLY Home Contact, Sch. 17 ONLY Home Contact…" at bounding box center [485, 300] width 274 height 302
click at [373, 221] on div "Investigative Contact" at bounding box center [397, 221] width 78 height 15
click at [366, 236] on span "button" at bounding box center [362, 234] width 8 height 8
click at [366, 269] on span "button" at bounding box center [362, 269] width 8 height 8
click at [366, 285] on span "button" at bounding box center [362, 281] width 8 height 8
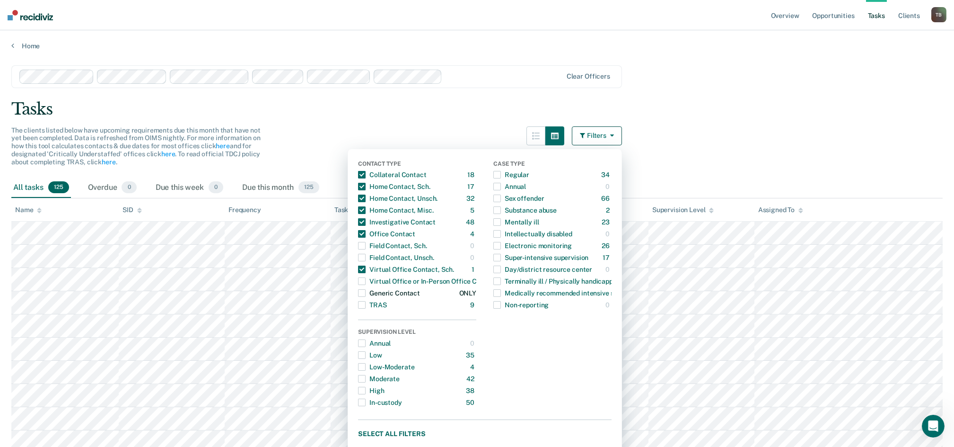
click at [366, 291] on span "button" at bounding box center [362, 293] width 8 height 8
click at [497, 102] on div "Tasks" at bounding box center [477, 108] width 932 height 19
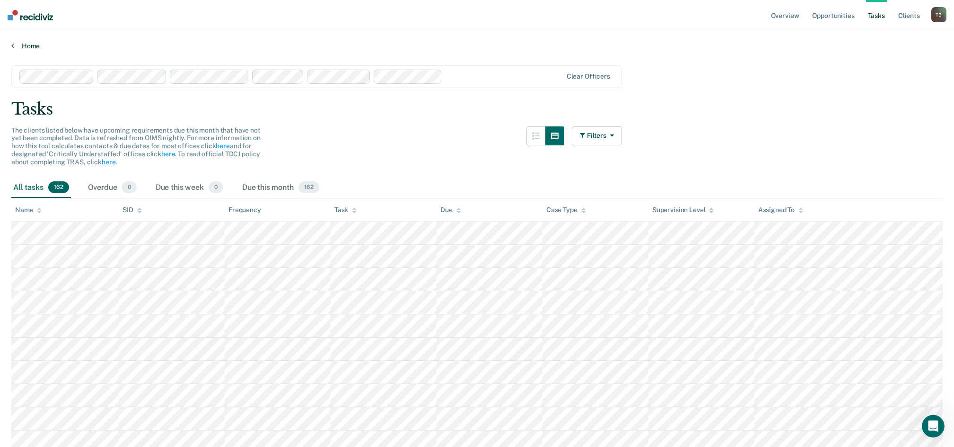
click at [23, 47] on link "Home" at bounding box center [477, 46] width 932 height 9
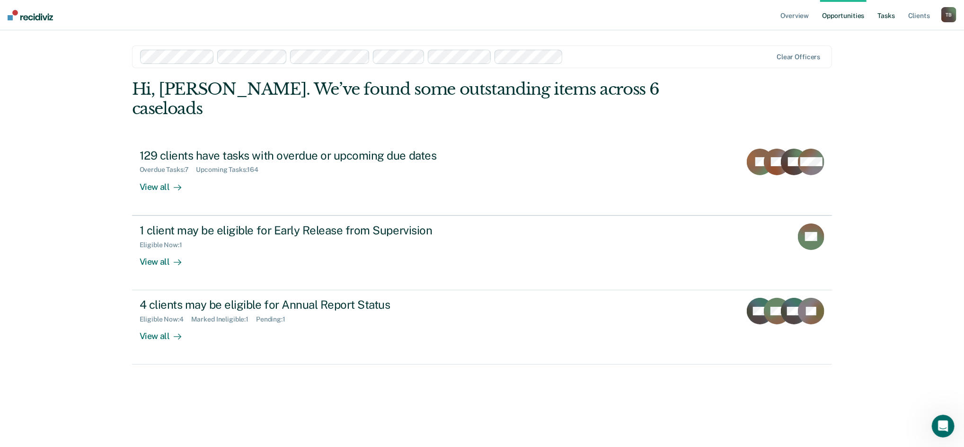
click at [889, 16] on link "Tasks" at bounding box center [886, 15] width 21 height 30
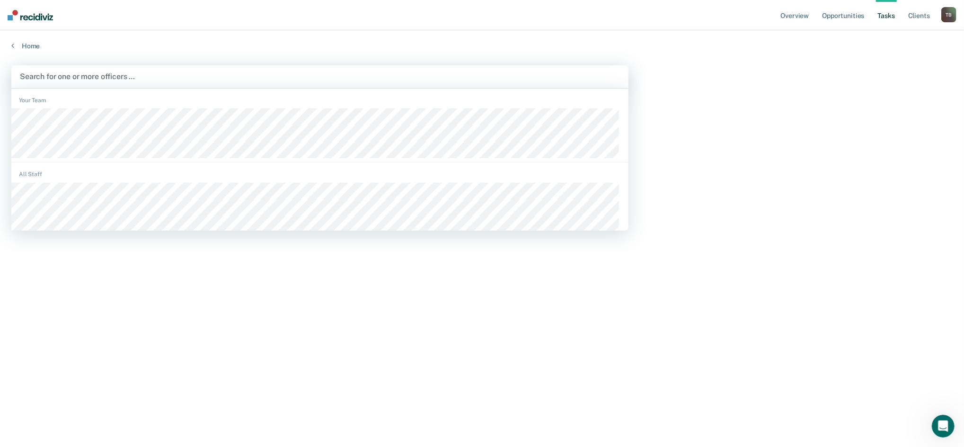
click at [81, 77] on div at bounding box center [320, 76] width 600 height 11
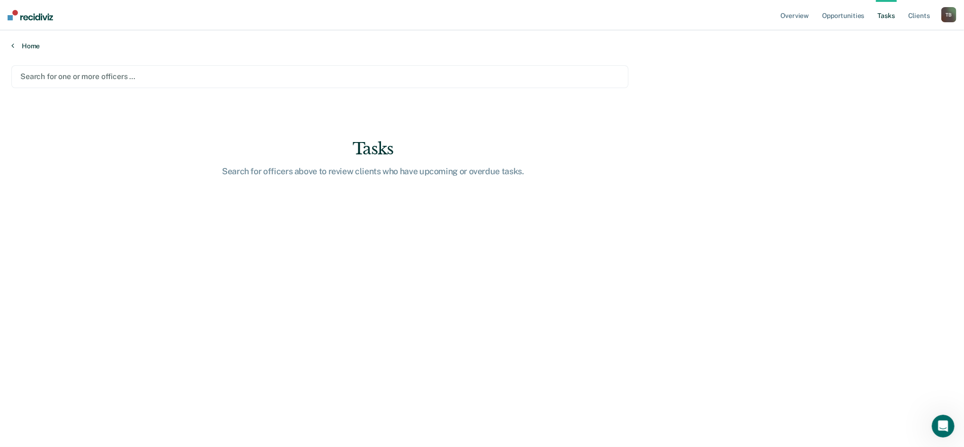
click at [21, 44] on link "Home" at bounding box center [481, 46] width 941 height 9
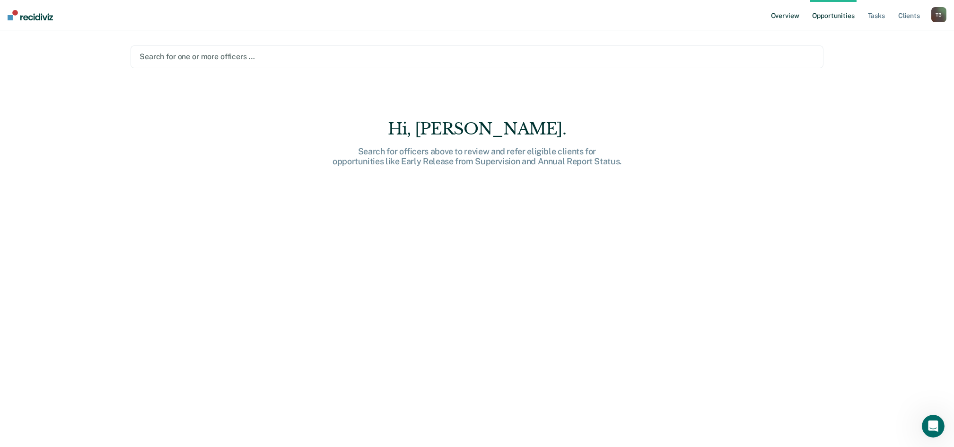
click at [789, 14] on link "Overview" at bounding box center [785, 15] width 32 height 30
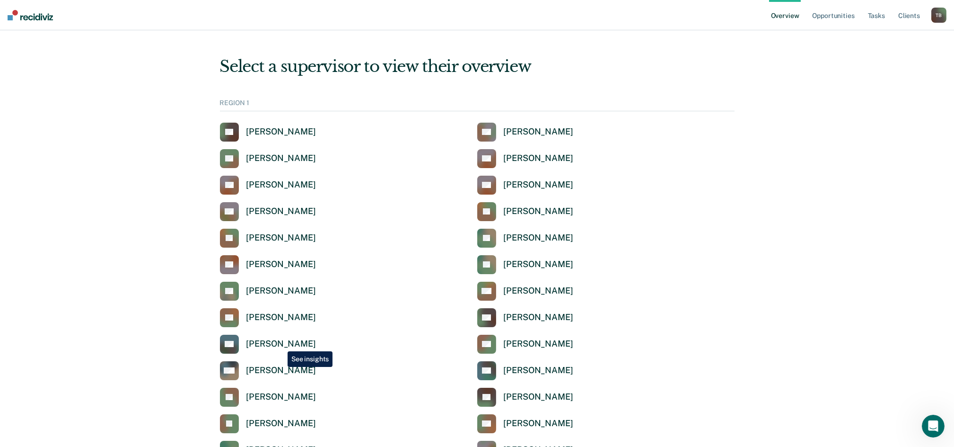
click at [281, 345] on div "[PERSON_NAME]" at bounding box center [282, 343] width 70 height 11
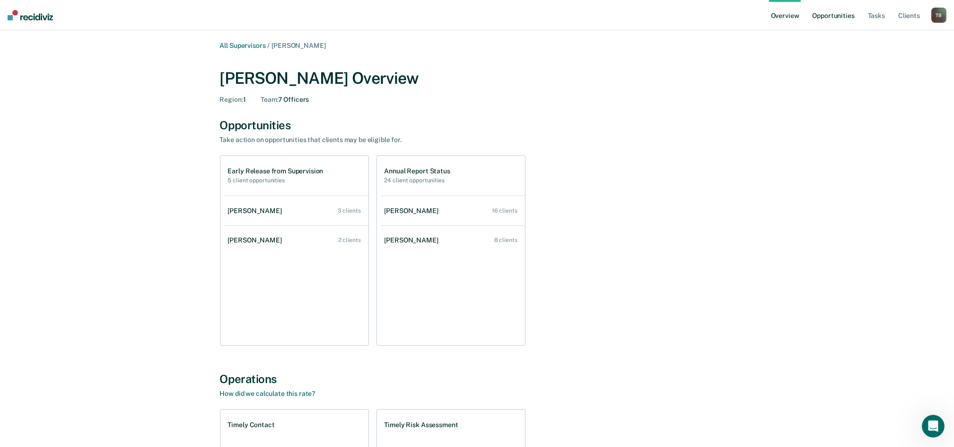
click at [828, 10] on link "Opportunities" at bounding box center [834, 15] width 46 height 30
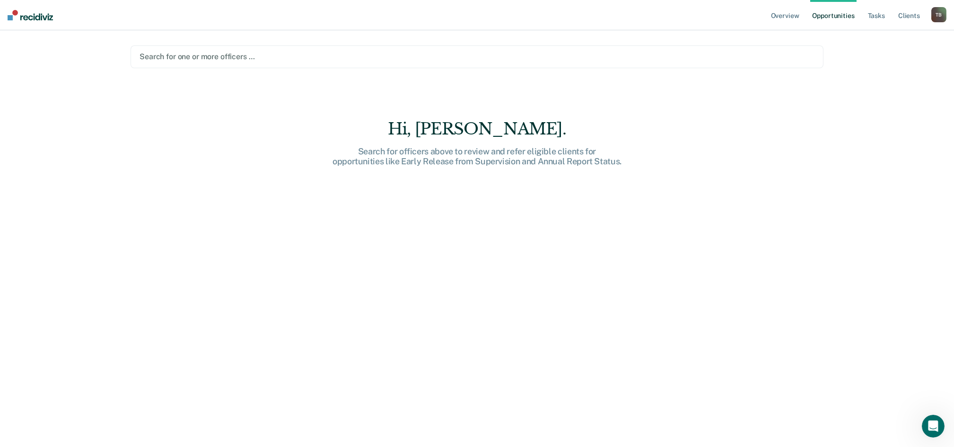
click at [207, 57] on div at bounding box center [477, 56] width 675 height 11
click at [783, 16] on link "Overview" at bounding box center [785, 15] width 32 height 30
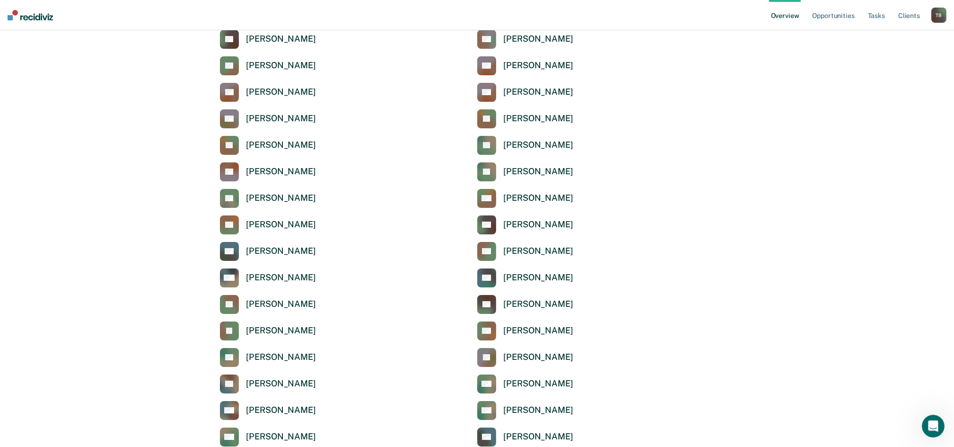
scroll to position [63, 0]
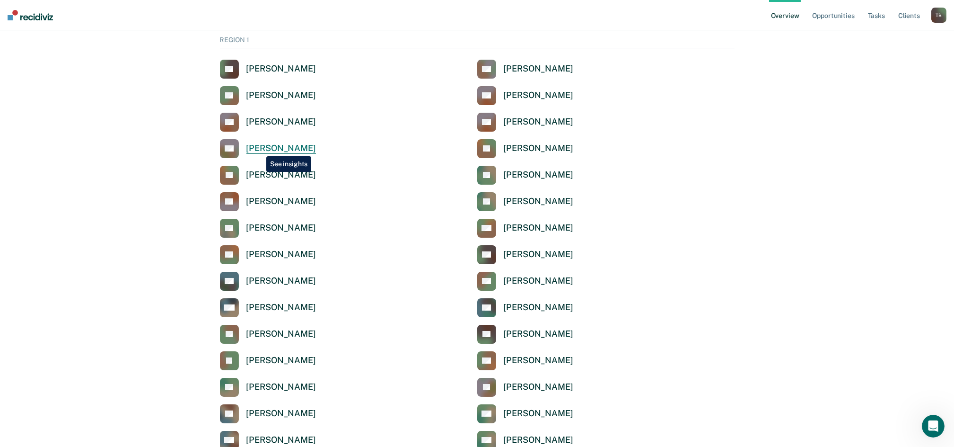
click at [259, 149] on div "[PERSON_NAME]" at bounding box center [282, 148] width 70 height 11
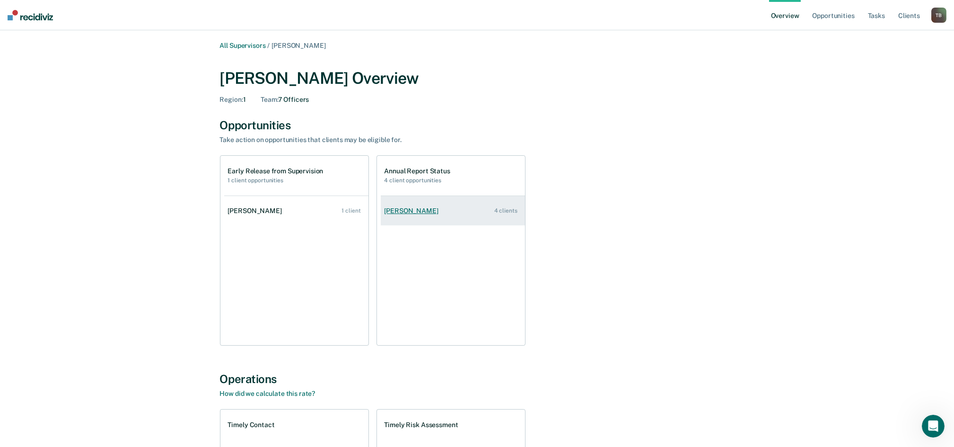
click at [407, 209] on div "[PERSON_NAME]" at bounding box center [414, 211] width 58 height 8
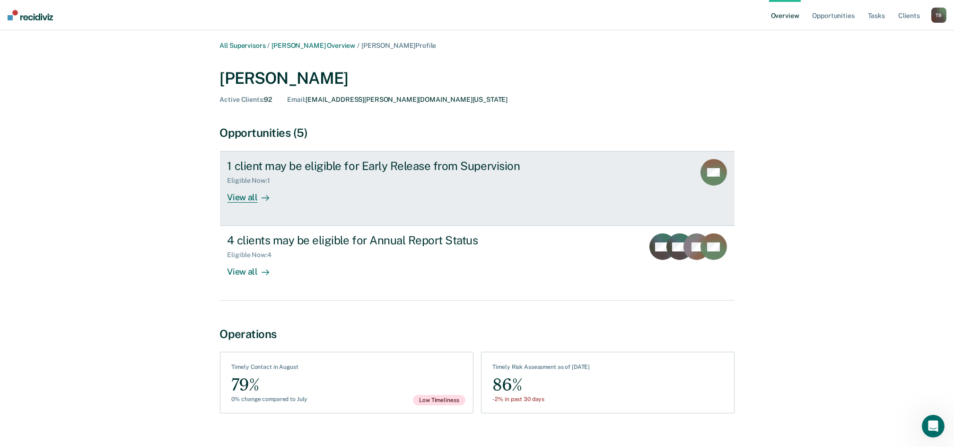
click at [241, 192] on div "View all" at bounding box center [254, 194] width 53 height 18
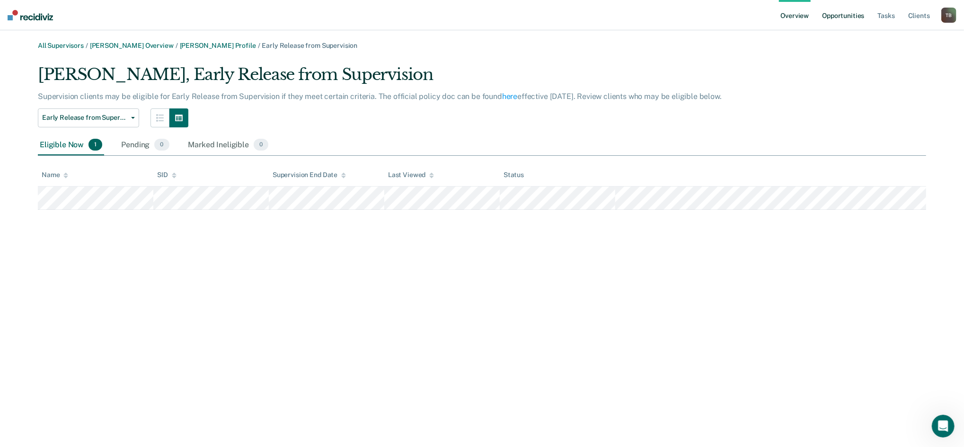
click at [838, 16] on link "Opportunities" at bounding box center [843, 15] width 46 height 30
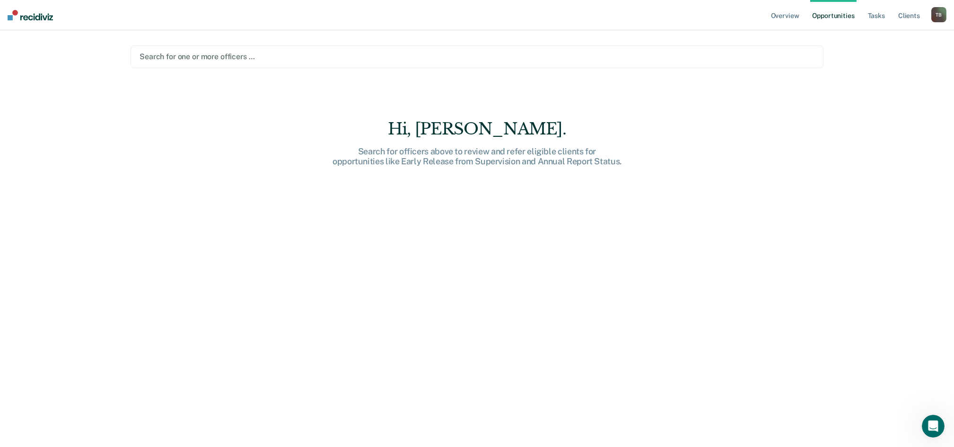
click at [284, 53] on div at bounding box center [477, 56] width 675 height 11
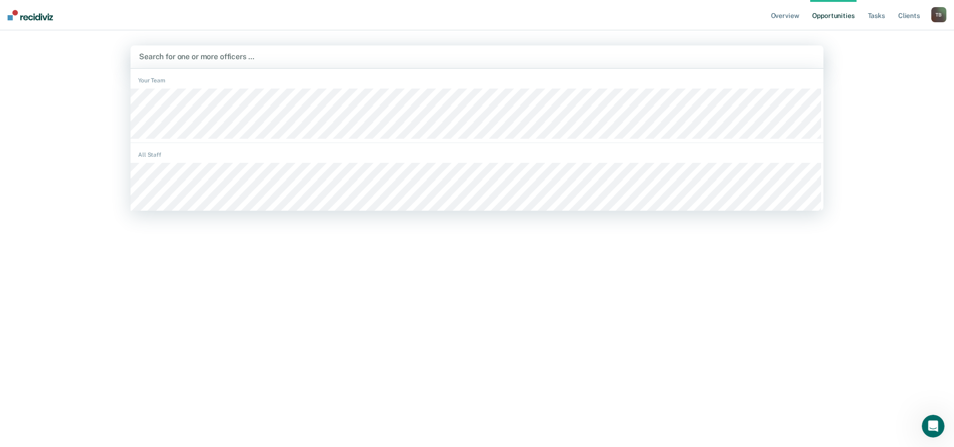
click at [273, 54] on div at bounding box center [477, 56] width 676 height 11
click at [271, 57] on div at bounding box center [477, 56] width 676 height 11
type input "bean"
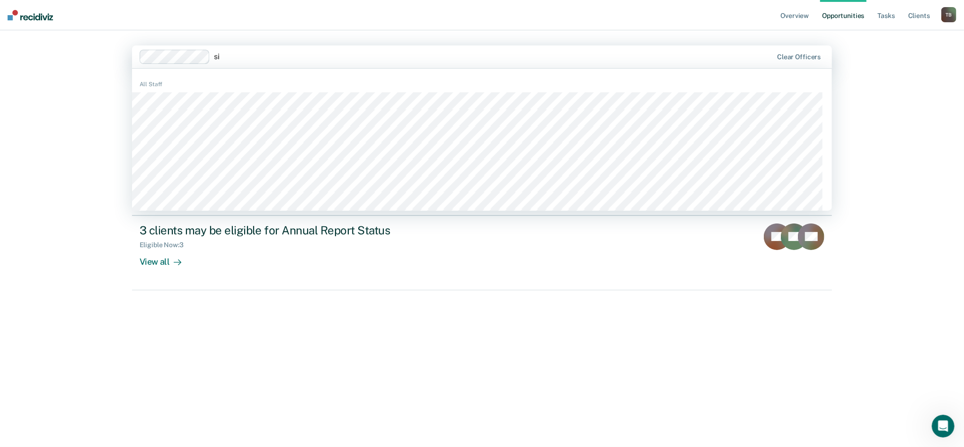
type input "sif"
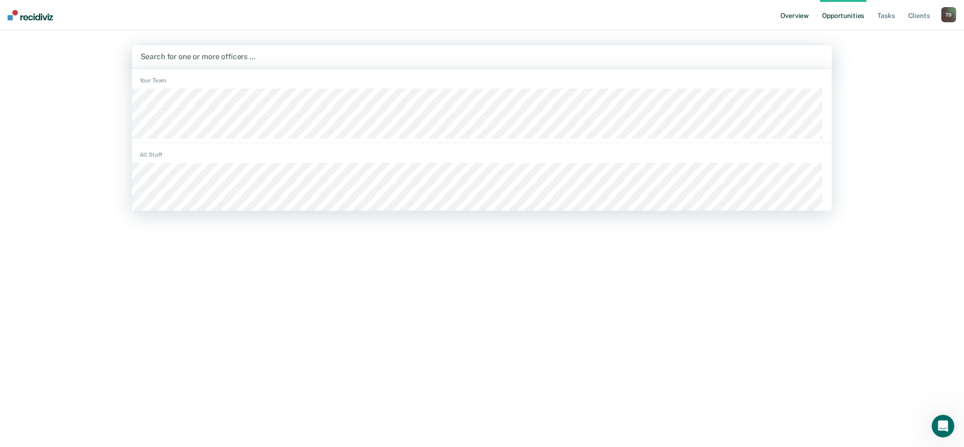
click at [783, 9] on link "Overview" at bounding box center [795, 15] width 32 height 30
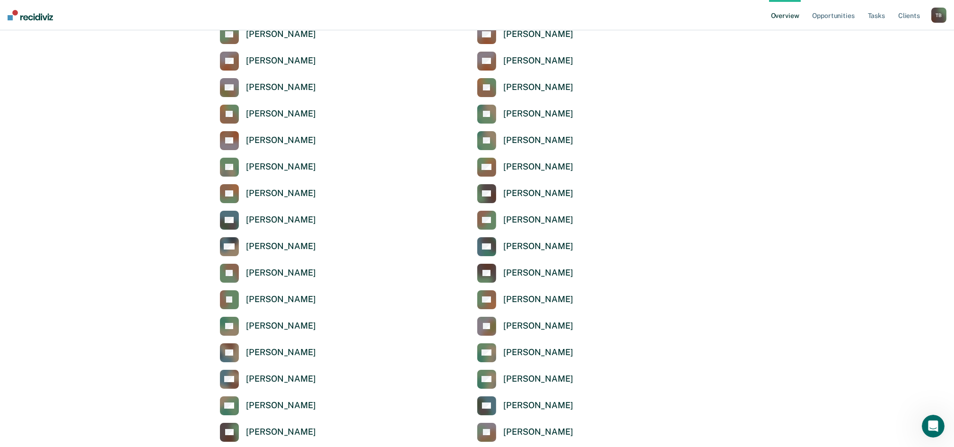
scroll to position [126, 0]
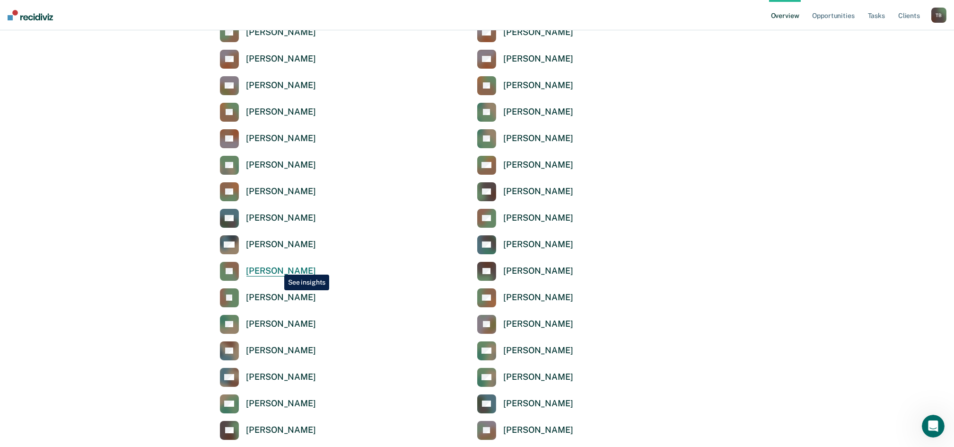
click at [277, 268] on div "[PERSON_NAME]" at bounding box center [282, 270] width 70 height 11
